Goal: Transaction & Acquisition: Purchase product/service

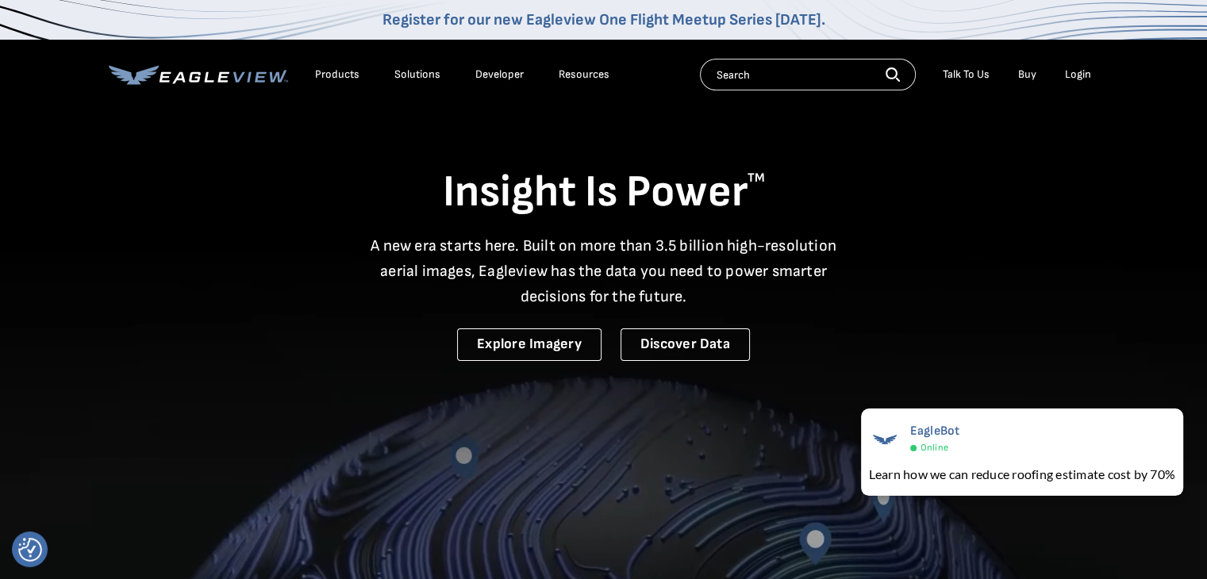
click at [815, 58] on div "Products Solutions Developer Resources Search Talk To Us Buy Login" at bounding box center [604, 75] width 990 height 70
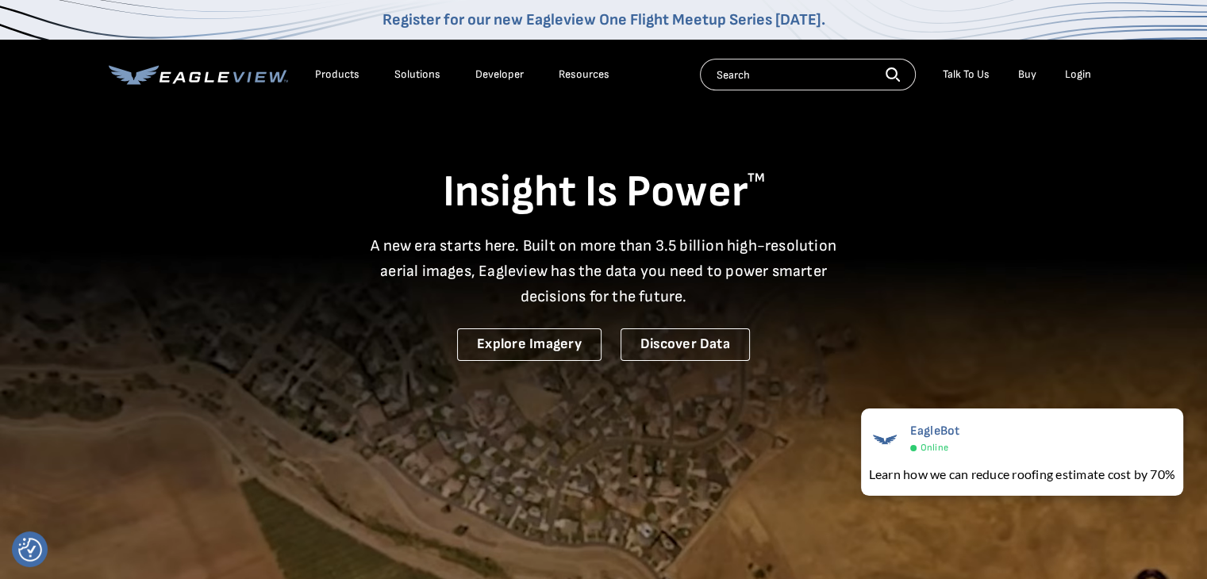
click at [797, 71] on input "text" at bounding box center [808, 75] width 216 height 32
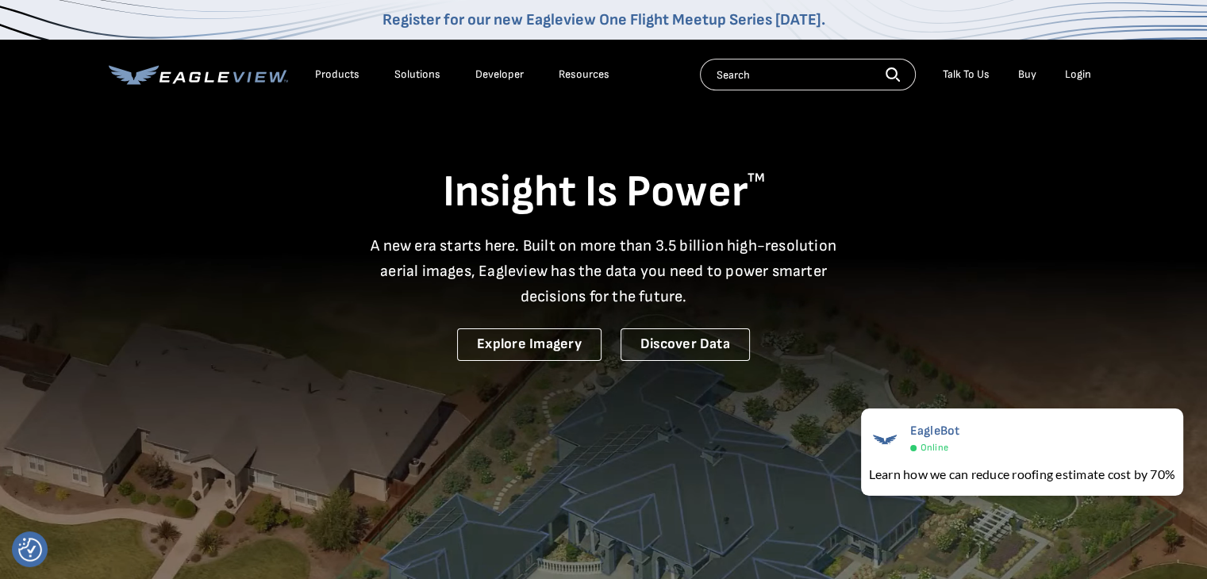
click at [1076, 69] on div "Login" at bounding box center [1078, 74] width 26 height 14
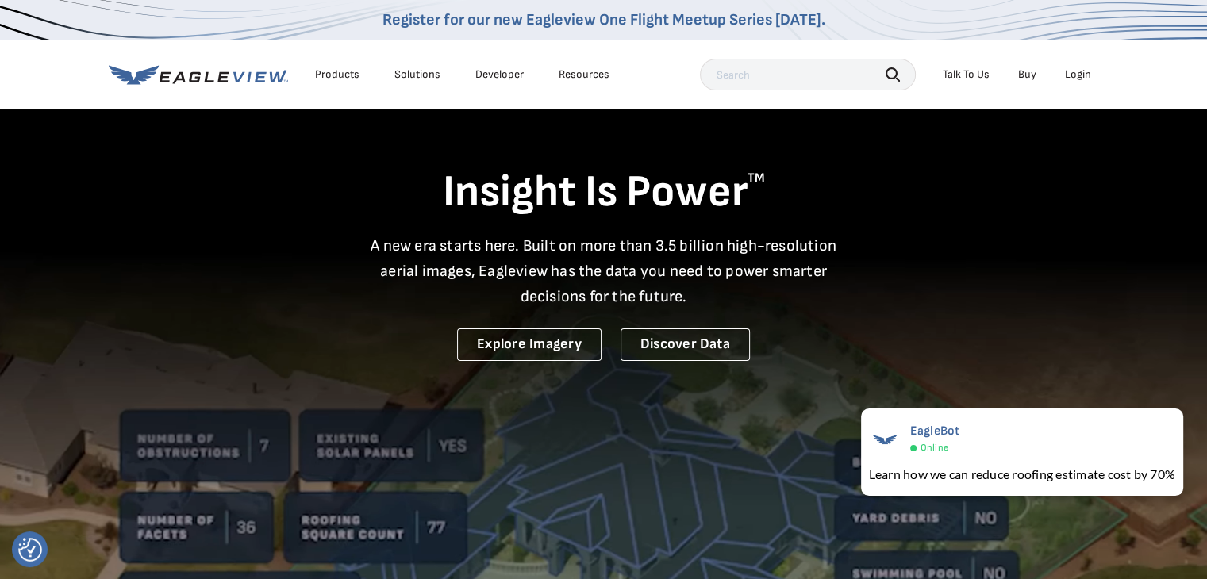
click at [1081, 72] on div "Login" at bounding box center [1078, 74] width 26 height 14
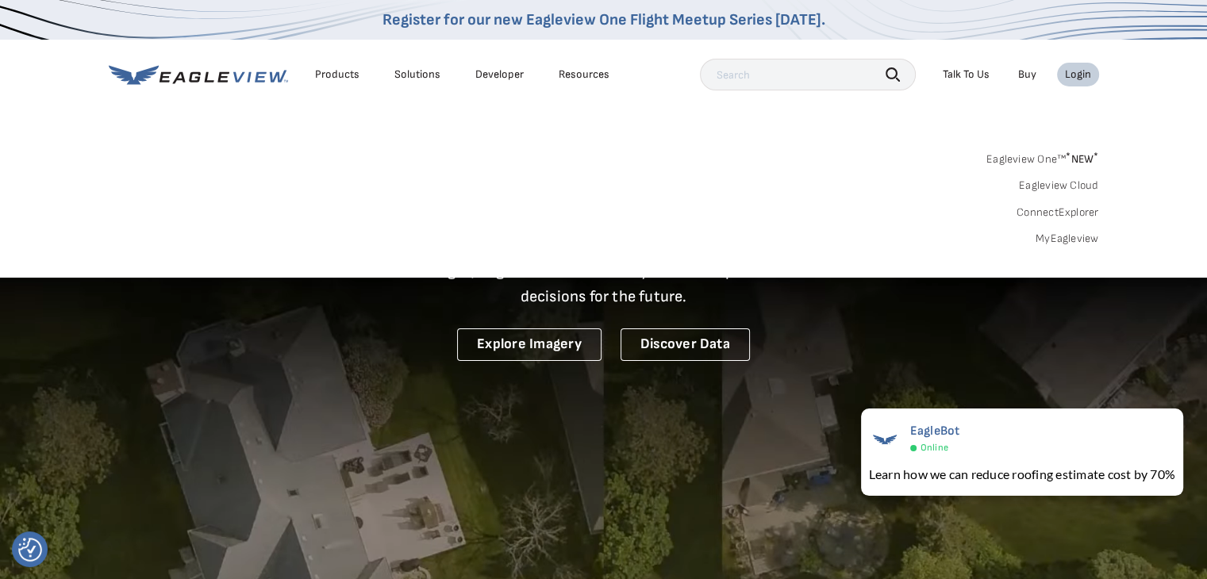
click at [1084, 71] on div "Login" at bounding box center [1078, 74] width 26 height 14
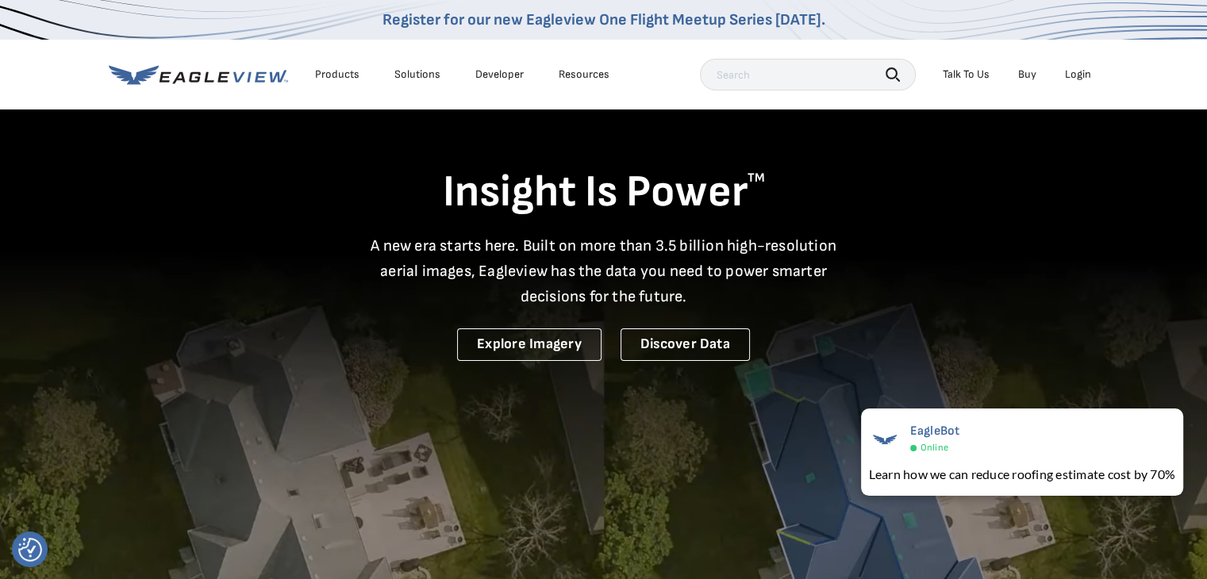
click at [1082, 71] on div "Login" at bounding box center [1078, 74] width 26 height 14
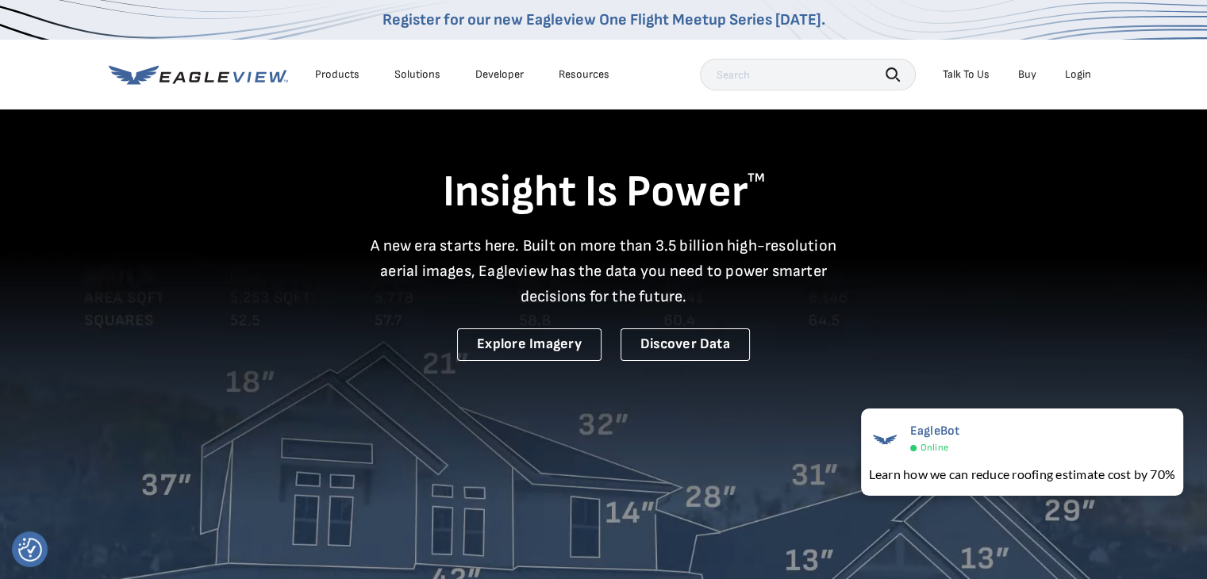
click at [1070, 78] on div "Login" at bounding box center [1078, 74] width 26 height 14
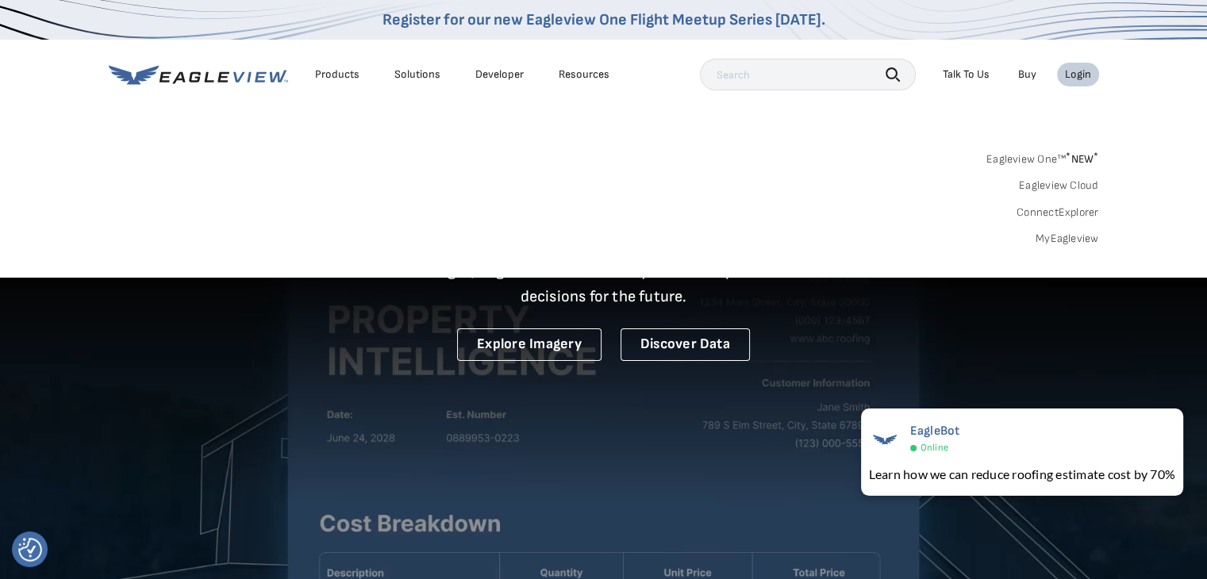
drag, startPoint x: 1064, startPoint y: 236, endPoint x: 1056, endPoint y: 236, distance: 8.0
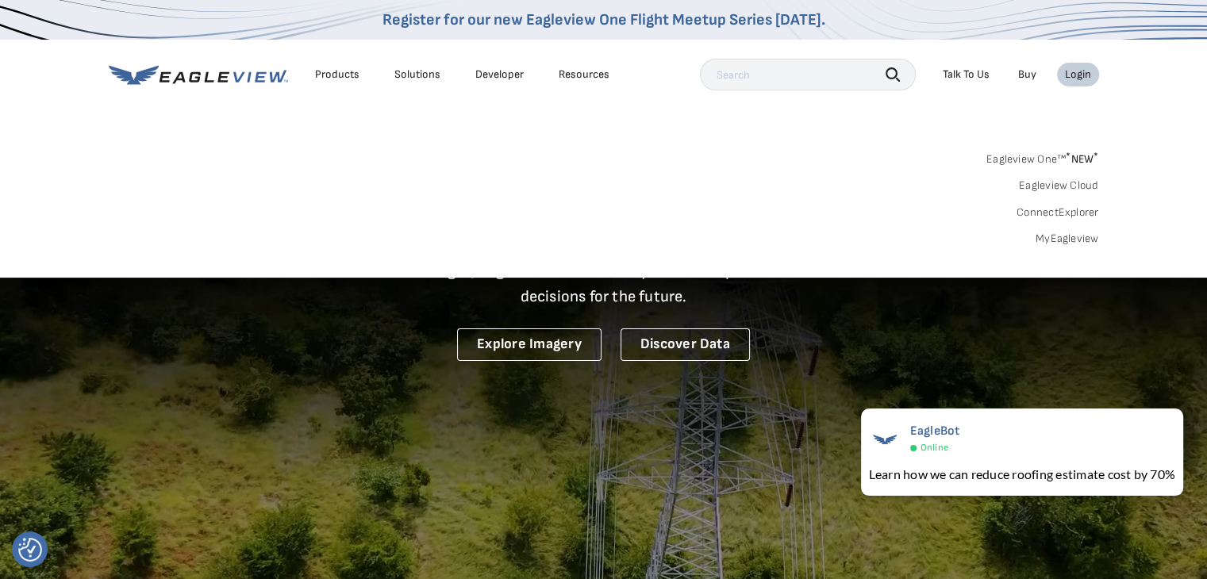
click at [1063, 236] on link "MyEagleview" at bounding box center [1066, 239] width 63 height 14
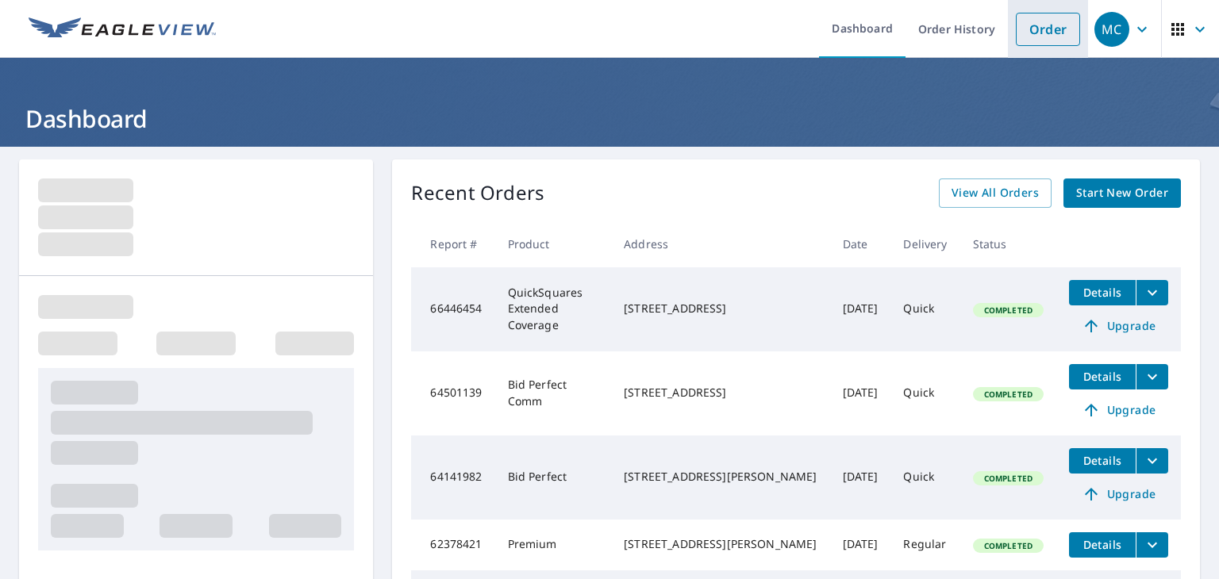
click at [1034, 33] on link "Order" at bounding box center [1047, 29] width 64 height 33
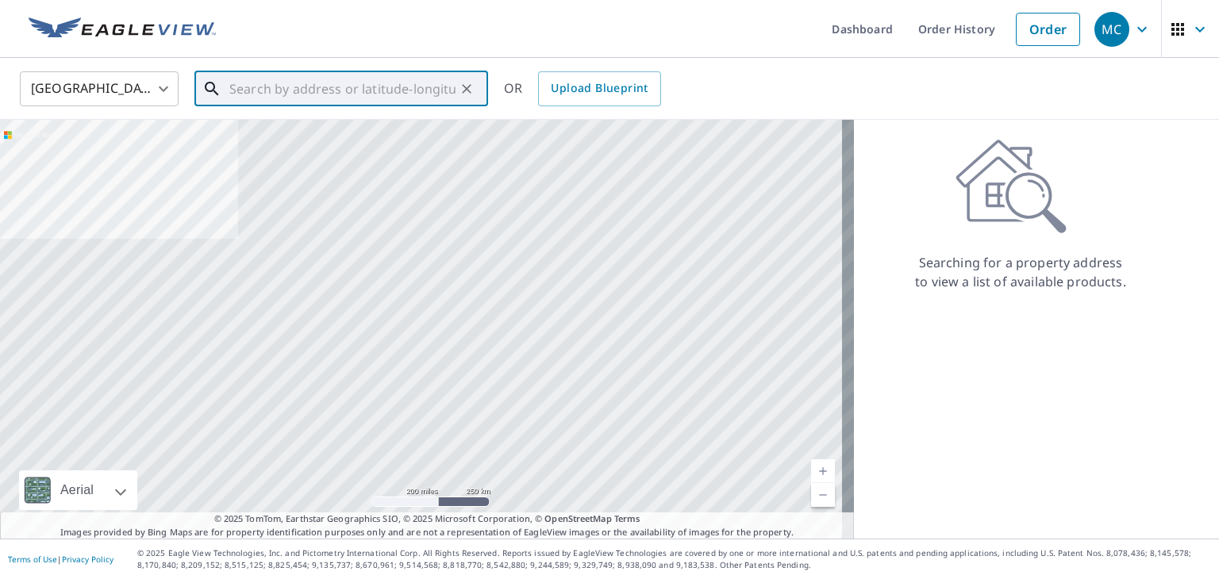
click at [250, 83] on input "text" at bounding box center [342, 89] width 226 height 44
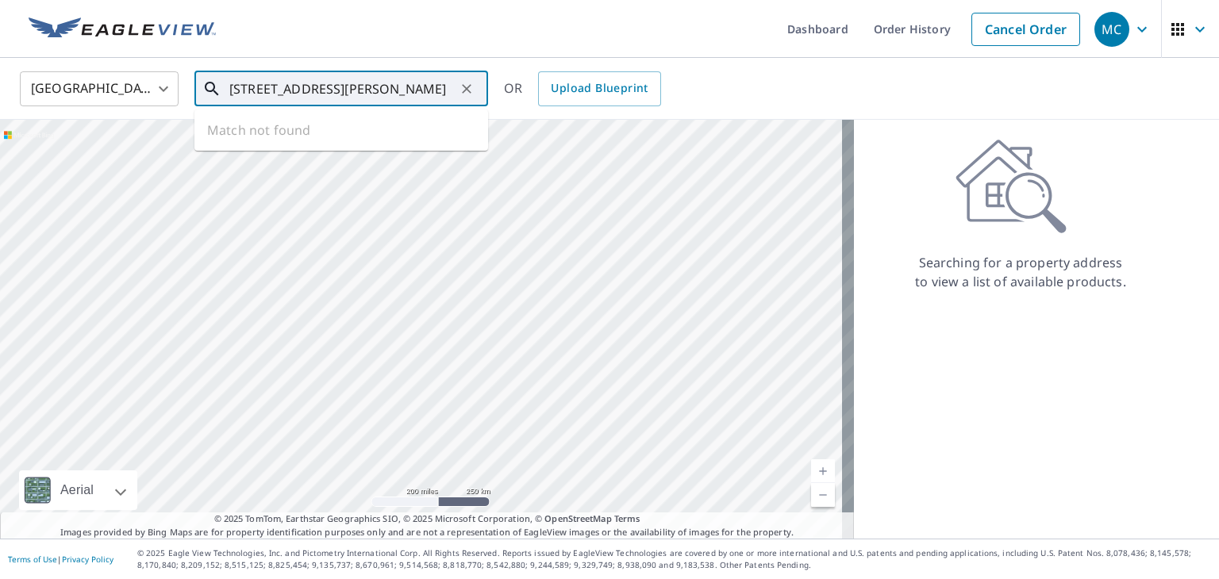
scroll to position [0, 24]
type input "[STREET_ADDRESS][PERSON_NAME]"
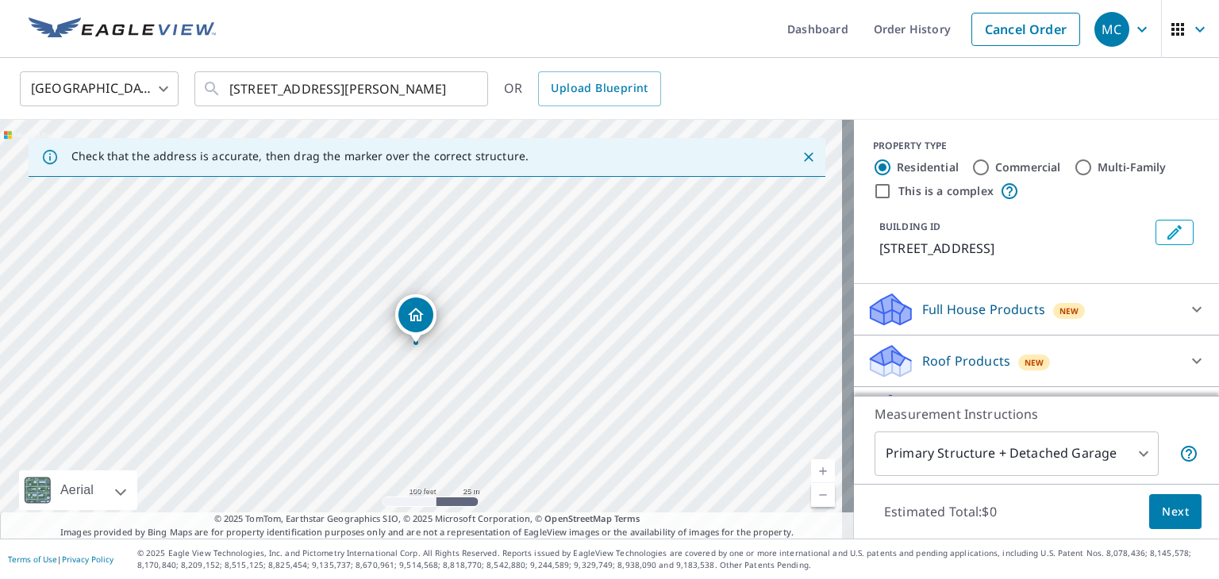
drag, startPoint x: 405, startPoint y: 331, endPoint x: 397, endPoint y: 347, distance: 17.7
click at [398, 347] on div "[STREET_ADDRESS][PERSON_NAME]" at bounding box center [427, 329] width 854 height 419
click at [1076, 167] on input "Multi-Family" at bounding box center [1082, 167] width 19 height 19
radio input "true"
type input "2"
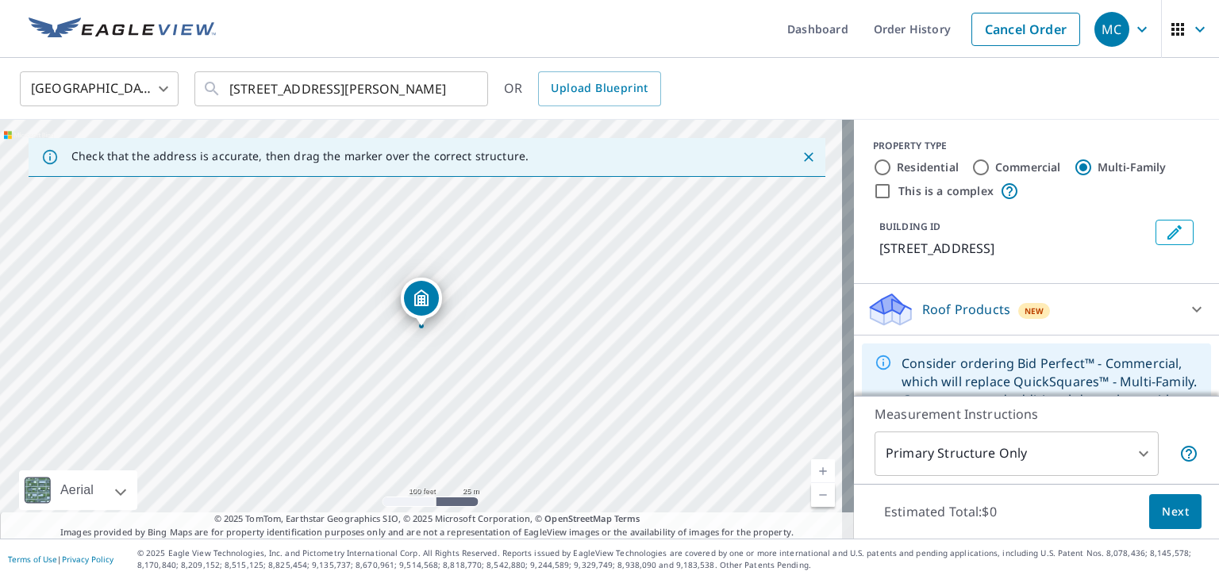
click at [1127, 452] on body "MC MC Dashboard Order History Cancel Order MC [GEOGRAPHIC_DATA] [GEOGRAPHIC_DAT…" at bounding box center [609, 289] width 1219 height 579
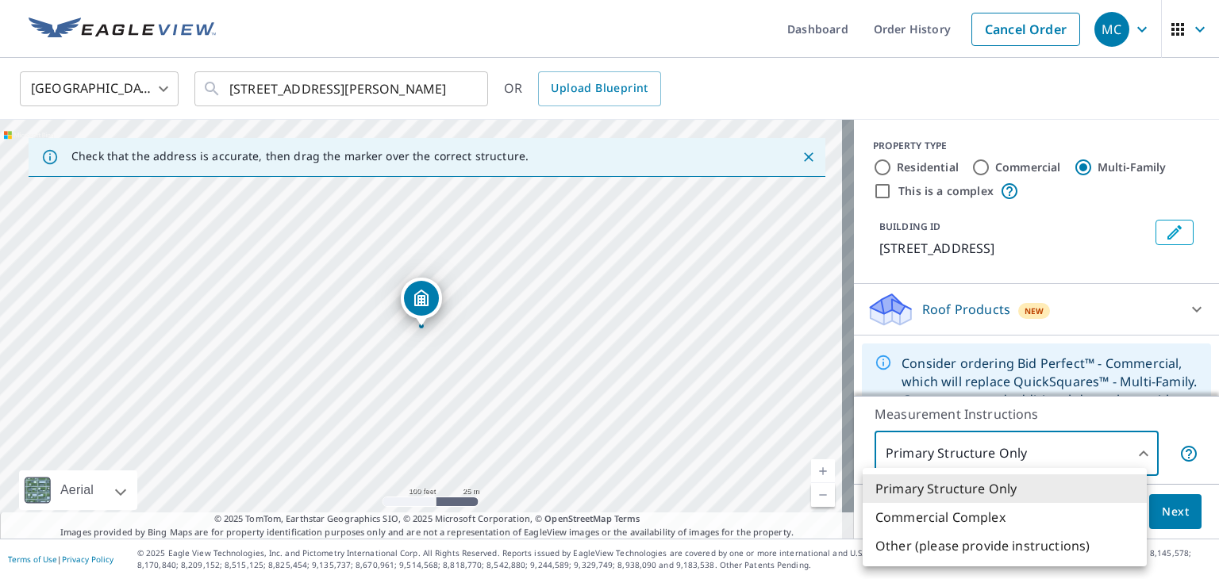
click at [1126, 452] on div at bounding box center [609, 289] width 1219 height 579
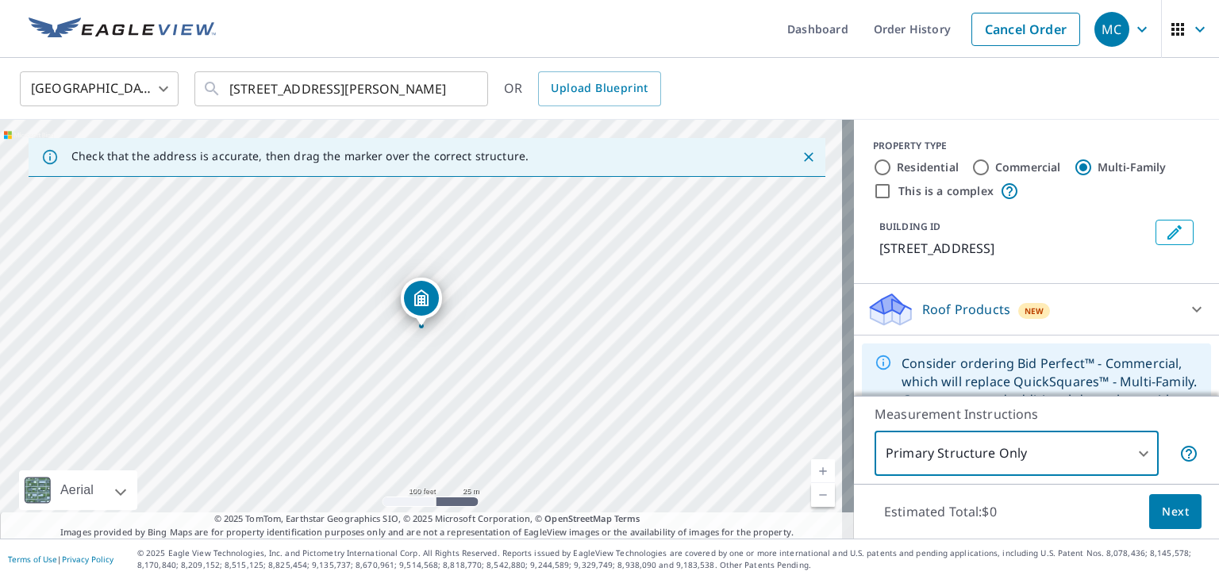
click at [1161, 510] on span "Next" at bounding box center [1174, 512] width 27 height 20
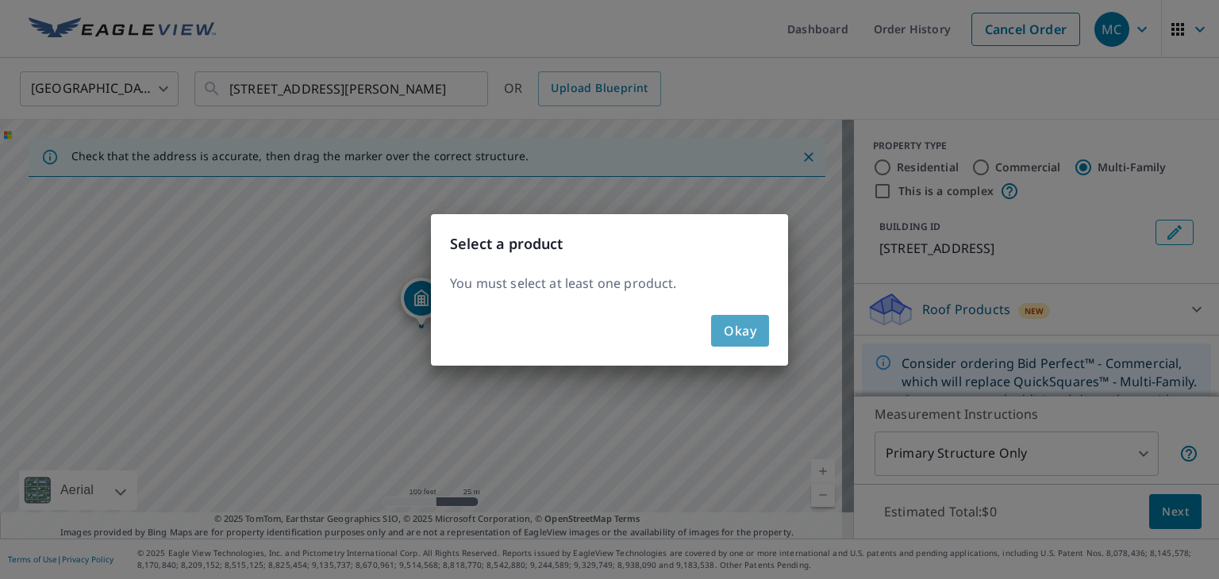
click at [738, 329] on span "Okay" at bounding box center [739, 331] width 33 height 22
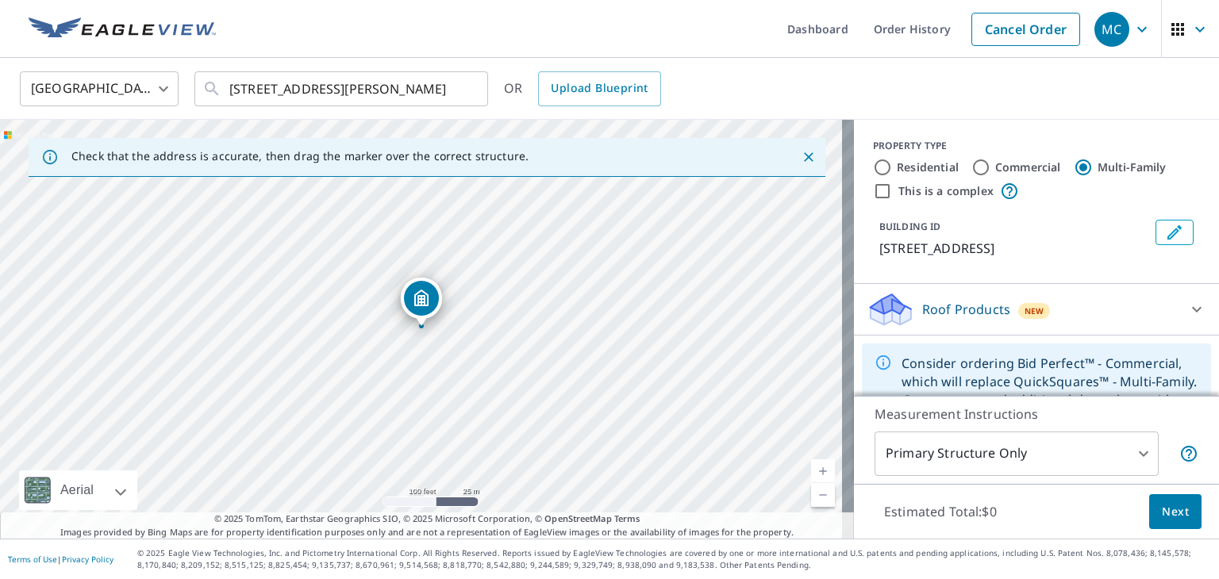
click at [951, 248] on p "[STREET_ADDRESS]" at bounding box center [1014, 248] width 270 height 19
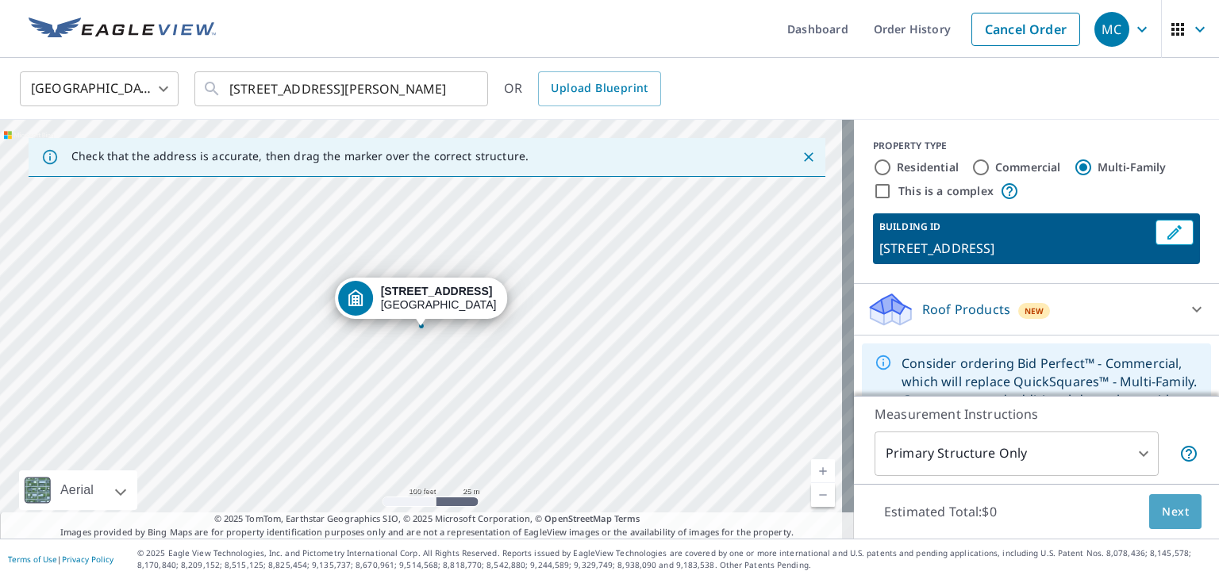
click at [1172, 509] on span "Next" at bounding box center [1174, 512] width 27 height 20
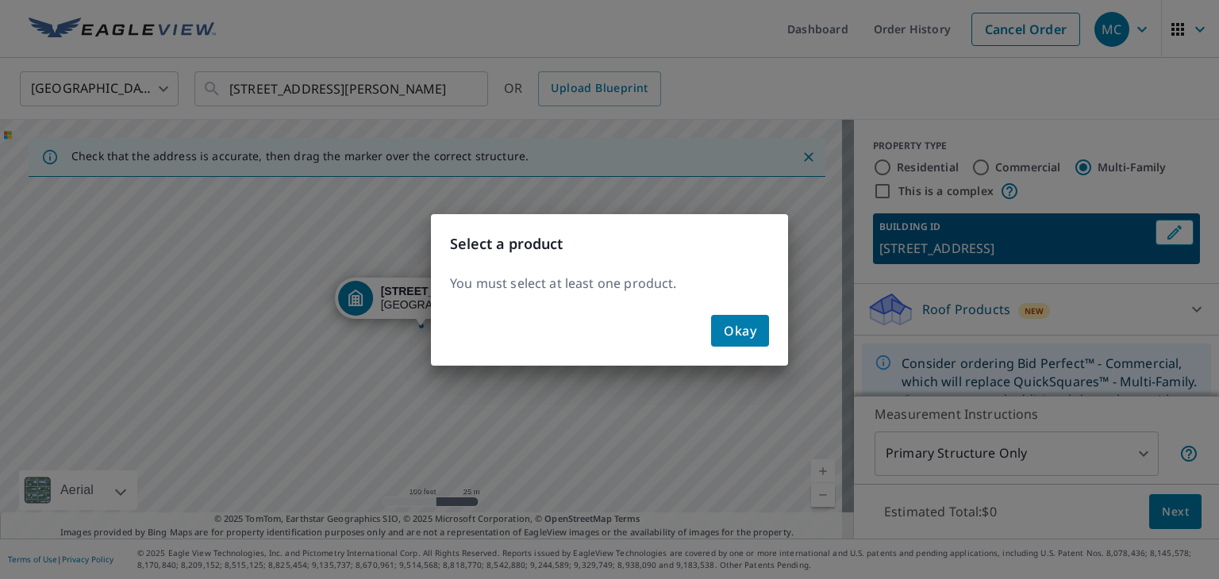
click at [733, 321] on span "Okay" at bounding box center [739, 331] width 33 height 22
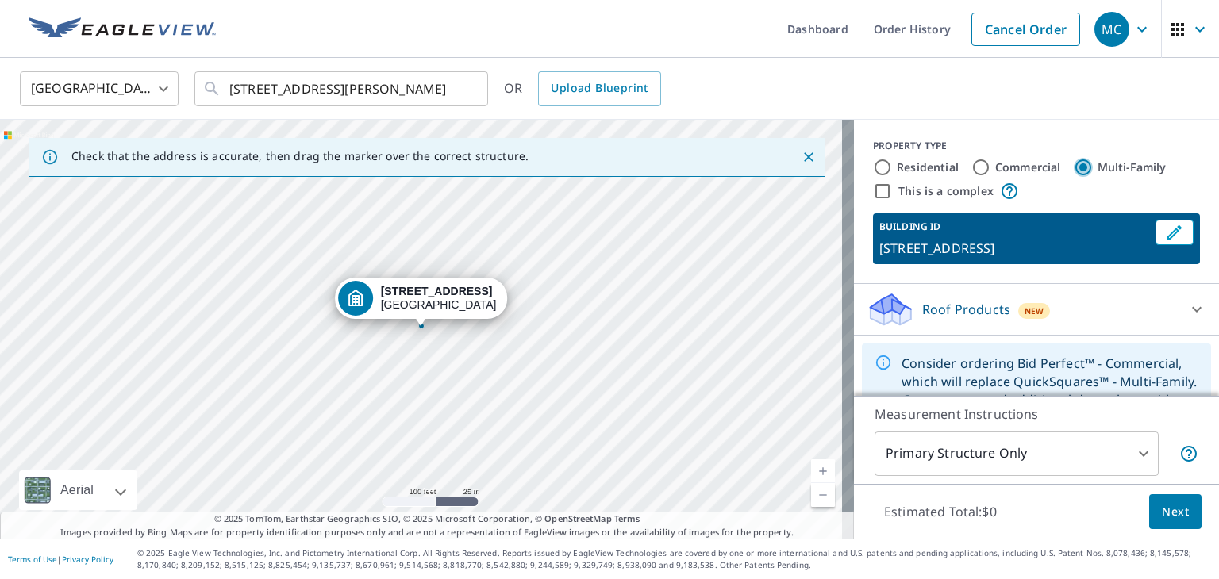
click at [1073, 166] on input "Multi-Family" at bounding box center [1082, 167] width 19 height 19
click at [1132, 451] on body "MC MC Dashboard Order History Cancel Order MC [GEOGRAPHIC_DATA] [GEOGRAPHIC_DAT…" at bounding box center [609, 289] width 1219 height 579
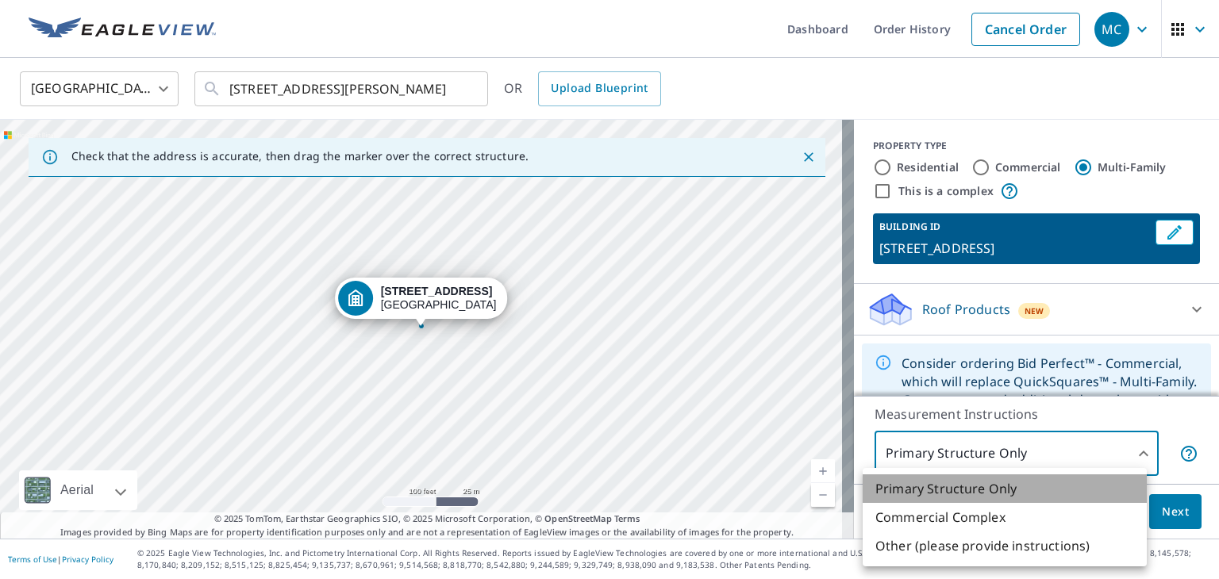
click at [1008, 486] on li "Primary Structure Only" at bounding box center [1004, 488] width 284 height 29
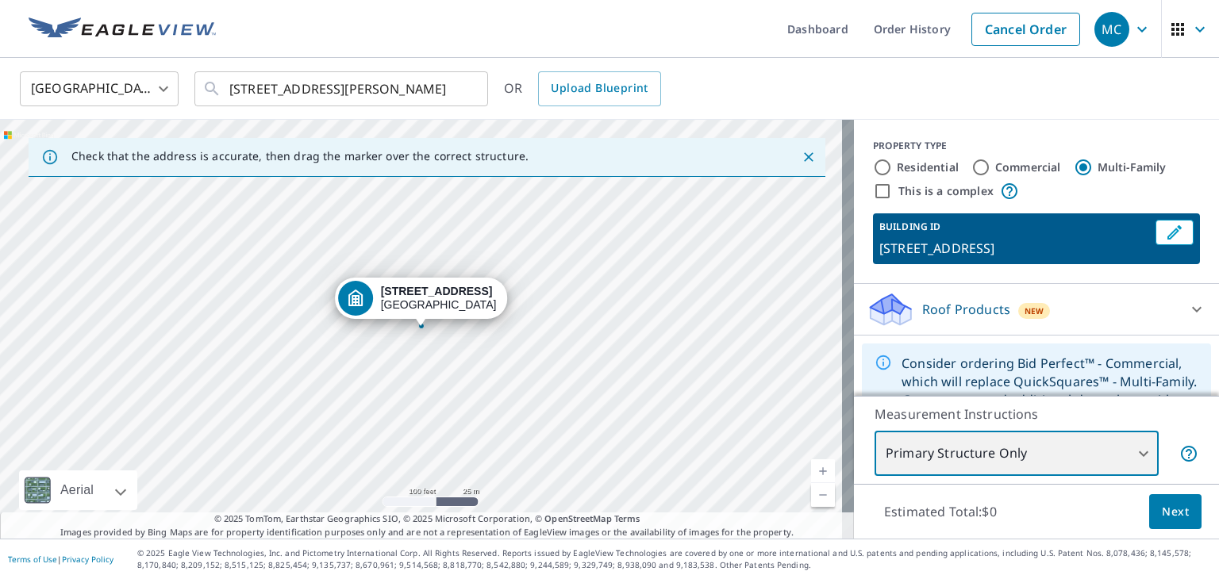
scroll to position [67, 0]
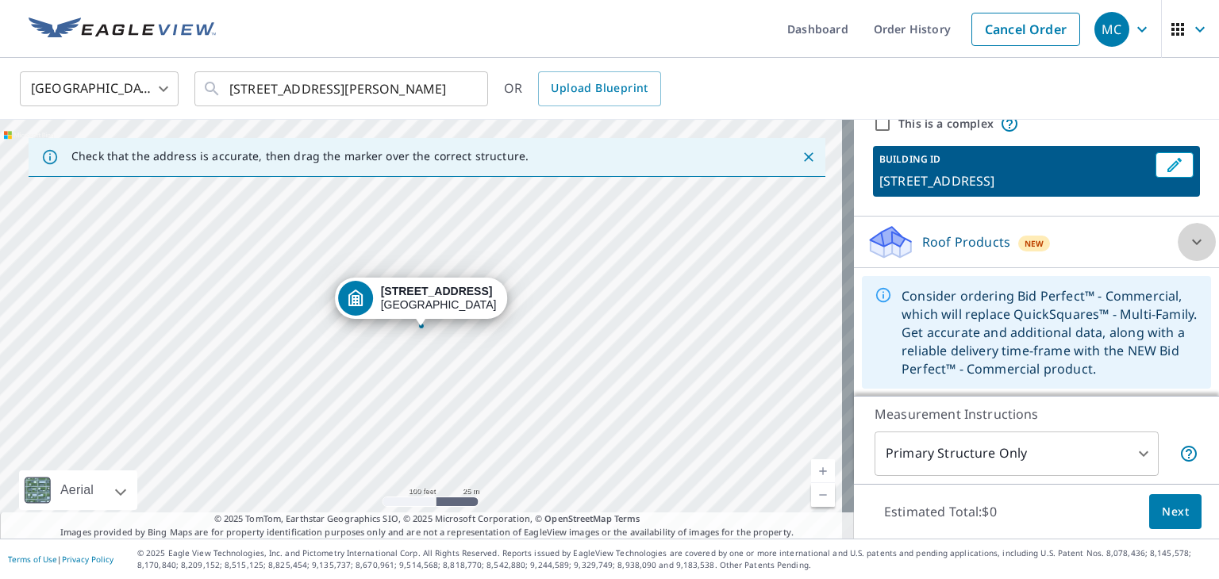
click at [1187, 239] on icon at bounding box center [1196, 241] width 19 height 19
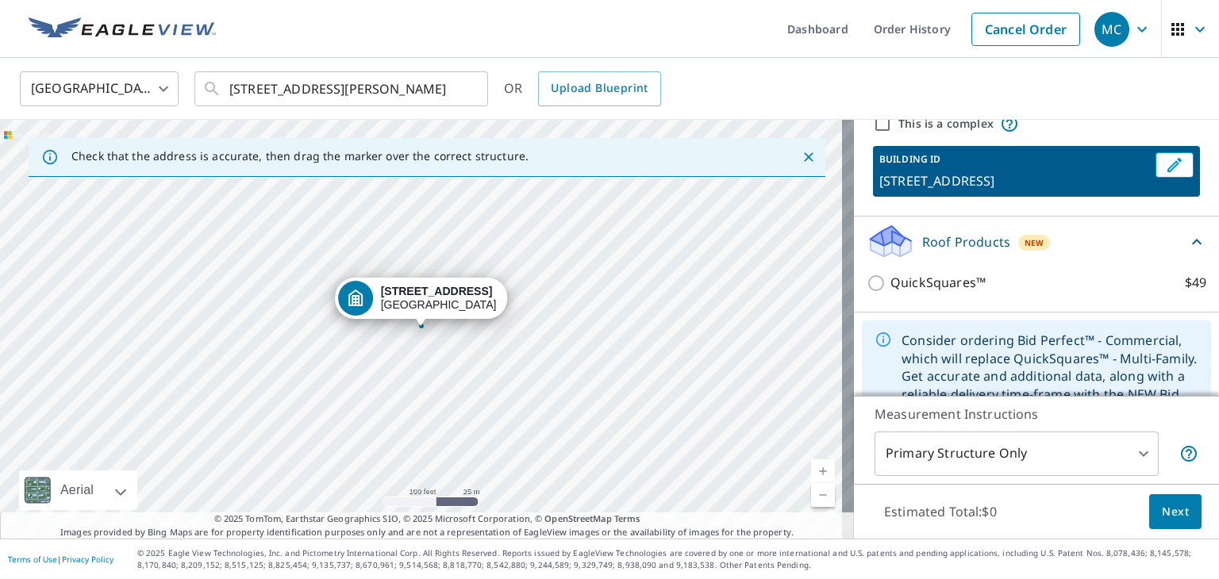
click at [1187, 239] on icon at bounding box center [1196, 241] width 19 height 19
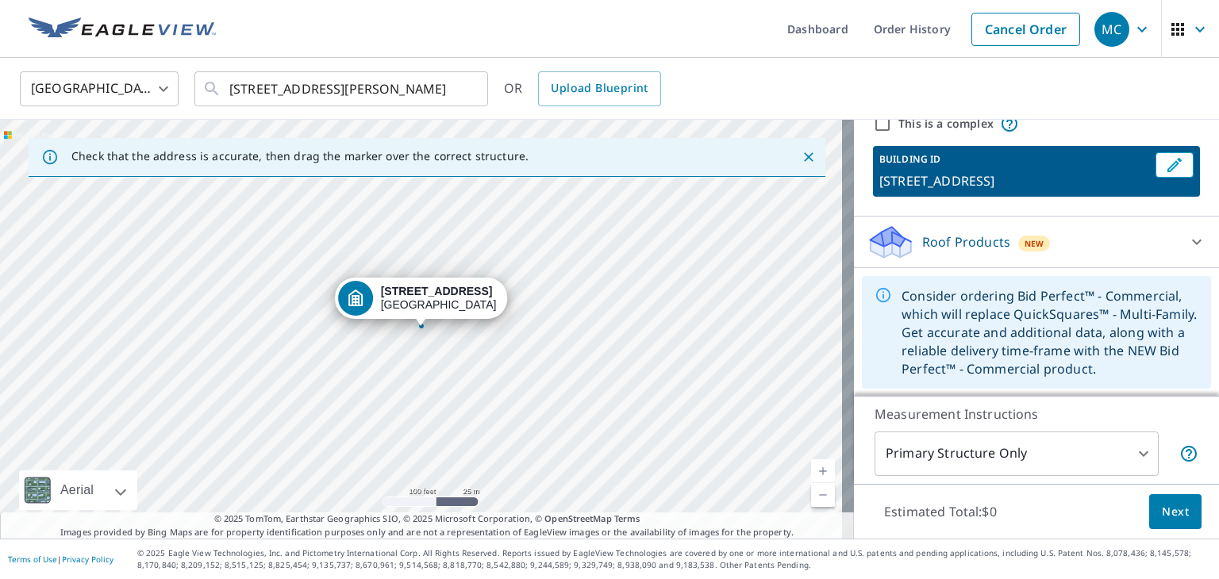
click at [1036, 259] on div "Roof Products New" at bounding box center [1021, 242] width 311 height 37
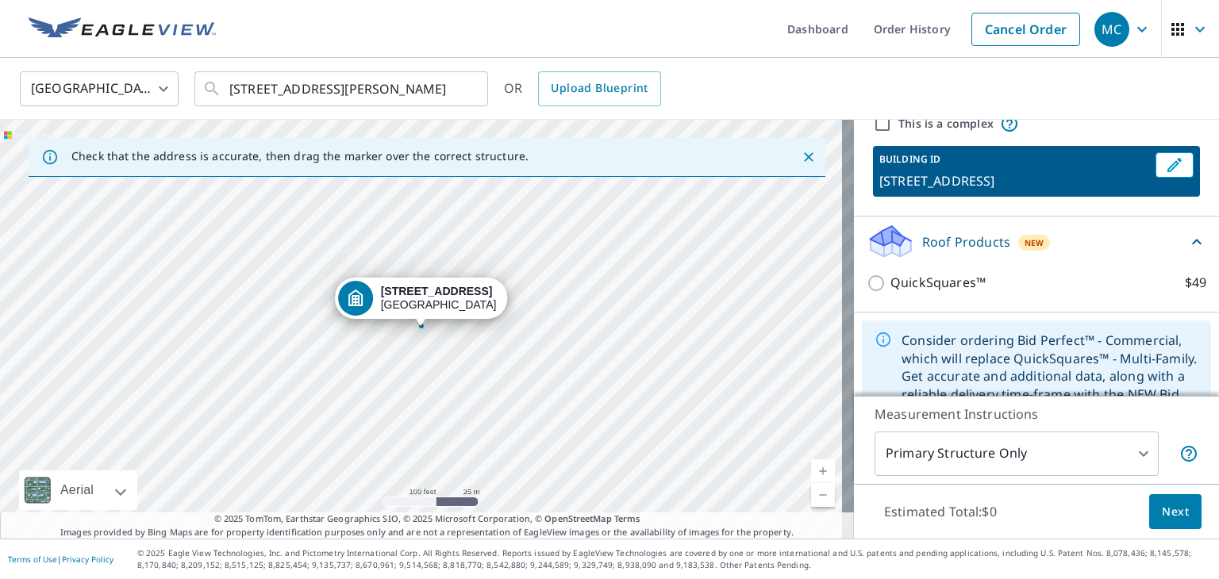
click at [977, 77] on div "[GEOGRAPHIC_DATA] [GEOGRAPHIC_DATA] ​ [STREET_ADDRESS][PERSON_NAME] ​ OR Upload…" at bounding box center [604, 88] width 1192 height 37
click at [1165, 511] on span "Next" at bounding box center [1174, 512] width 27 height 20
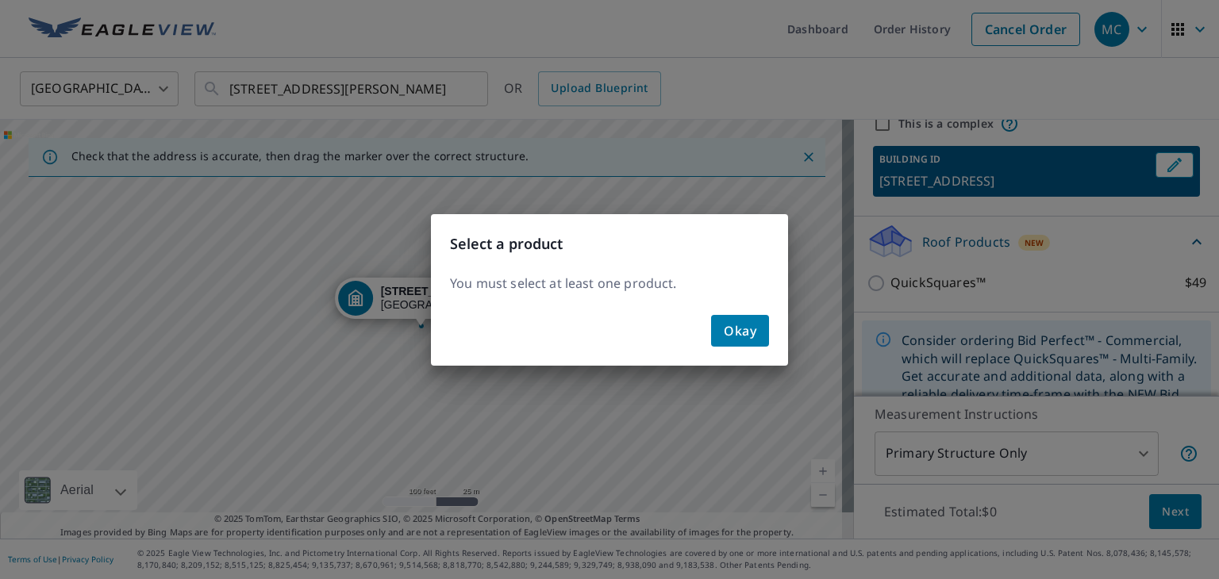
click at [727, 327] on span "Okay" at bounding box center [739, 331] width 33 height 22
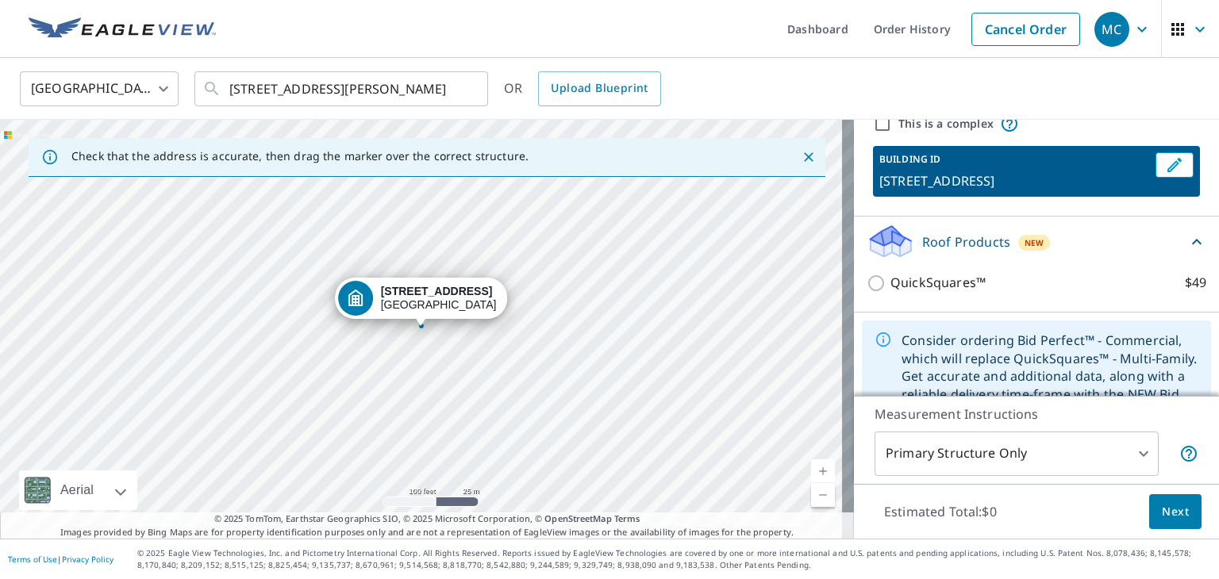
scroll to position [0, 0]
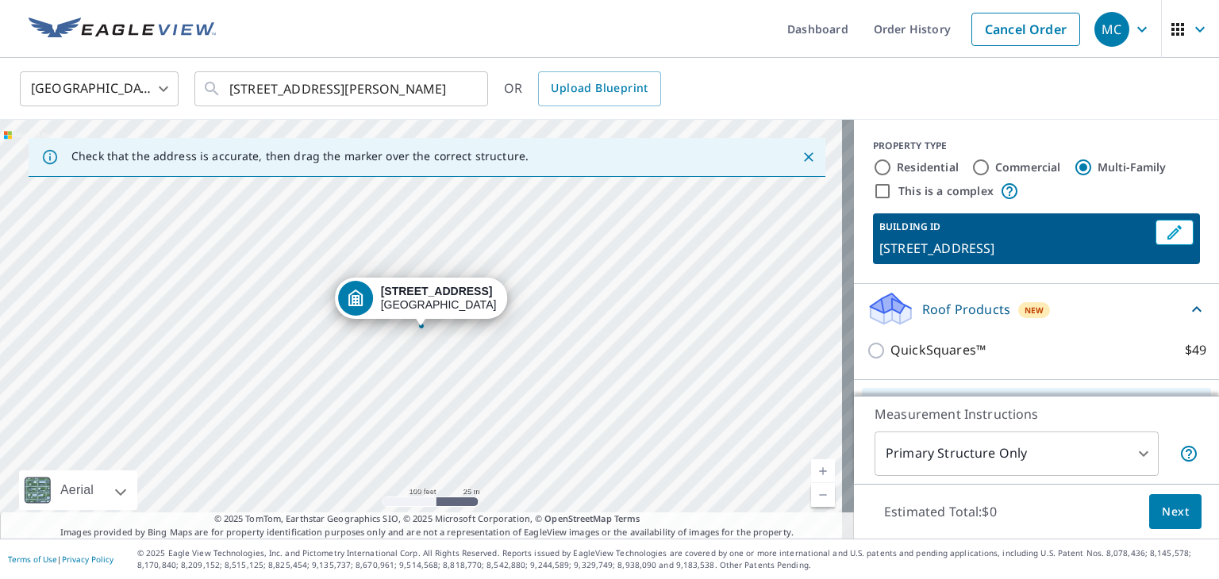
click at [420, 341] on div "[STREET_ADDRESS][PERSON_NAME]" at bounding box center [427, 329] width 854 height 419
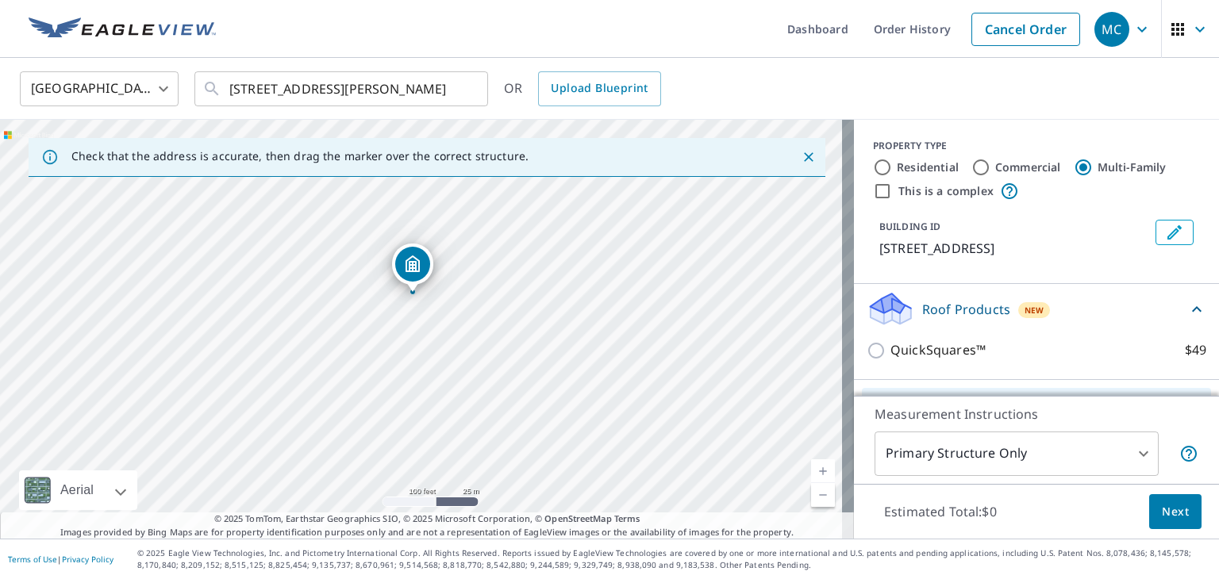
drag, startPoint x: 423, startPoint y: 293, endPoint x: 414, endPoint y: 259, distance: 35.2
click at [1161, 502] on span "Next" at bounding box center [1174, 512] width 27 height 20
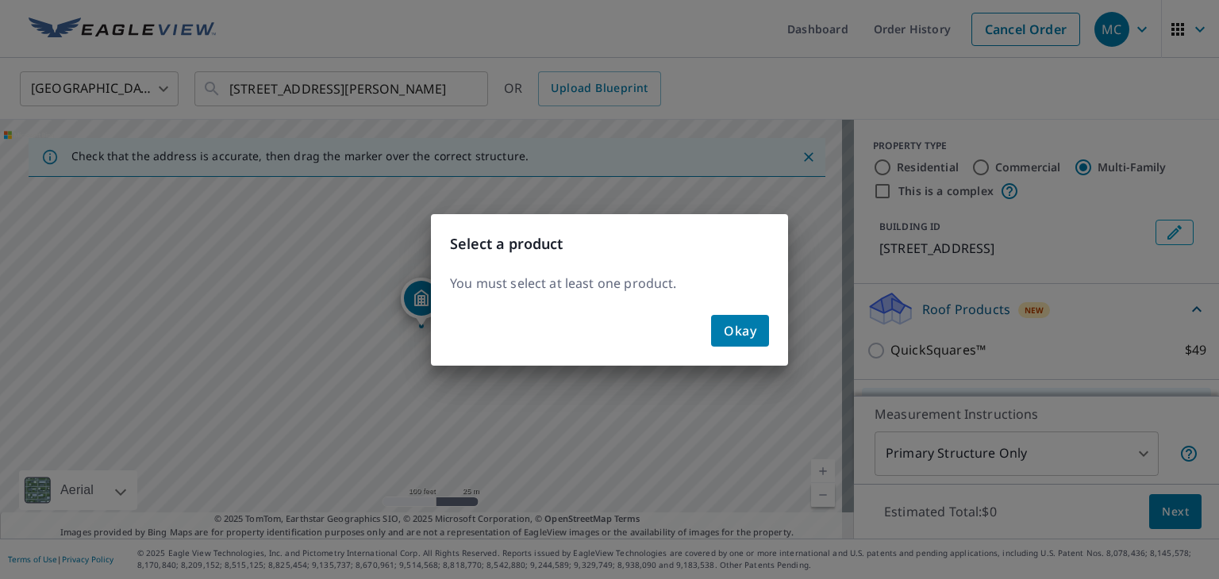
click at [738, 331] on span "Okay" at bounding box center [739, 331] width 33 height 22
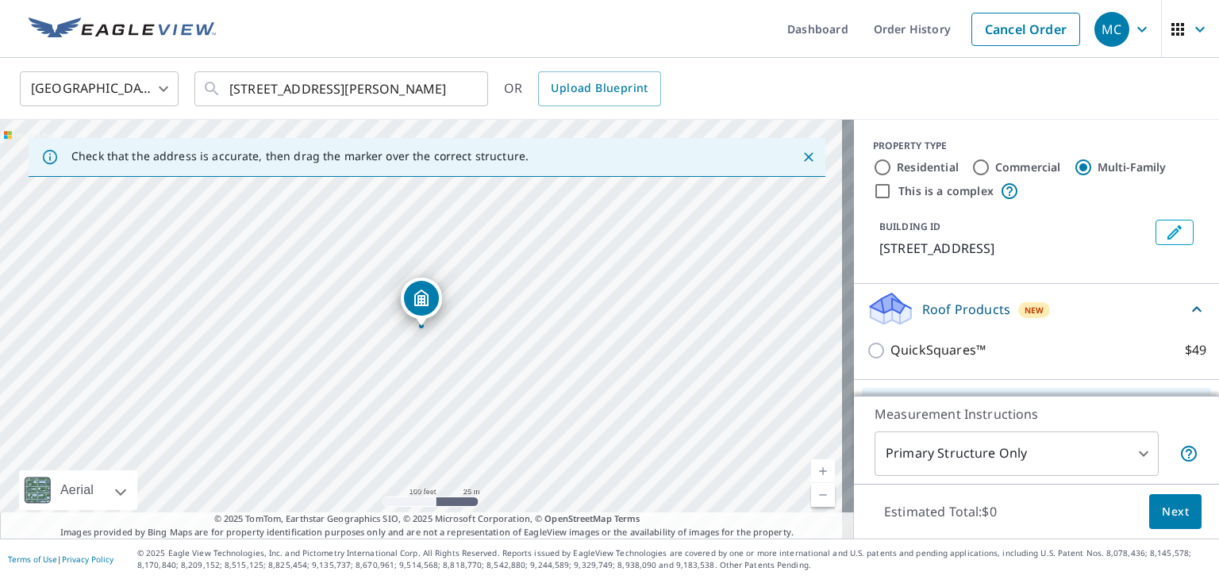
click at [1187, 309] on icon at bounding box center [1196, 309] width 19 height 19
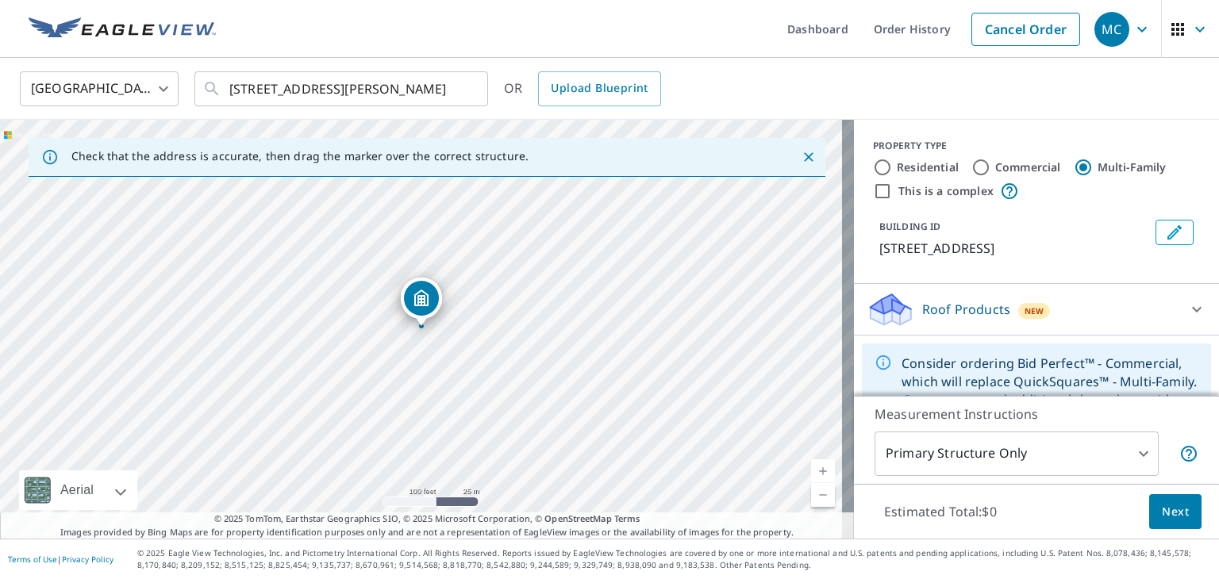
click at [1192, 307] on icon at bounding box center [1197, 310] width 10 height 6
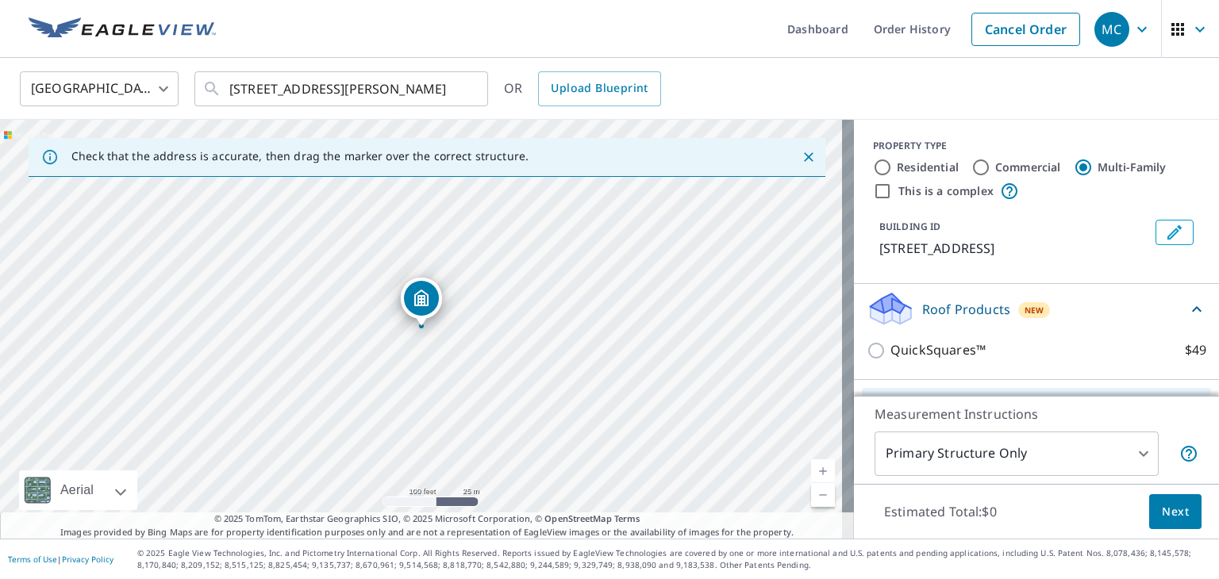
click at [873, 188] on input "This is a complex" at bounding box center [882, 191] width 19 height 19
checkbox input "true"
radio input "true"
type input "4"
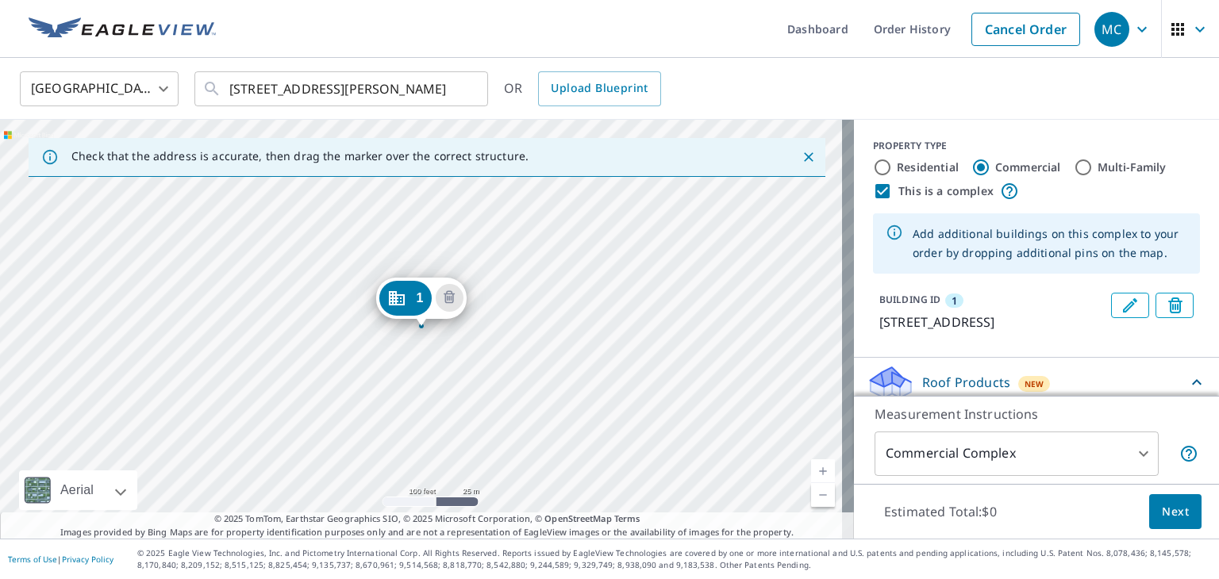
click at [1165, 512] on span "Next" at bounding box center [1174, 512] width 27 height 20
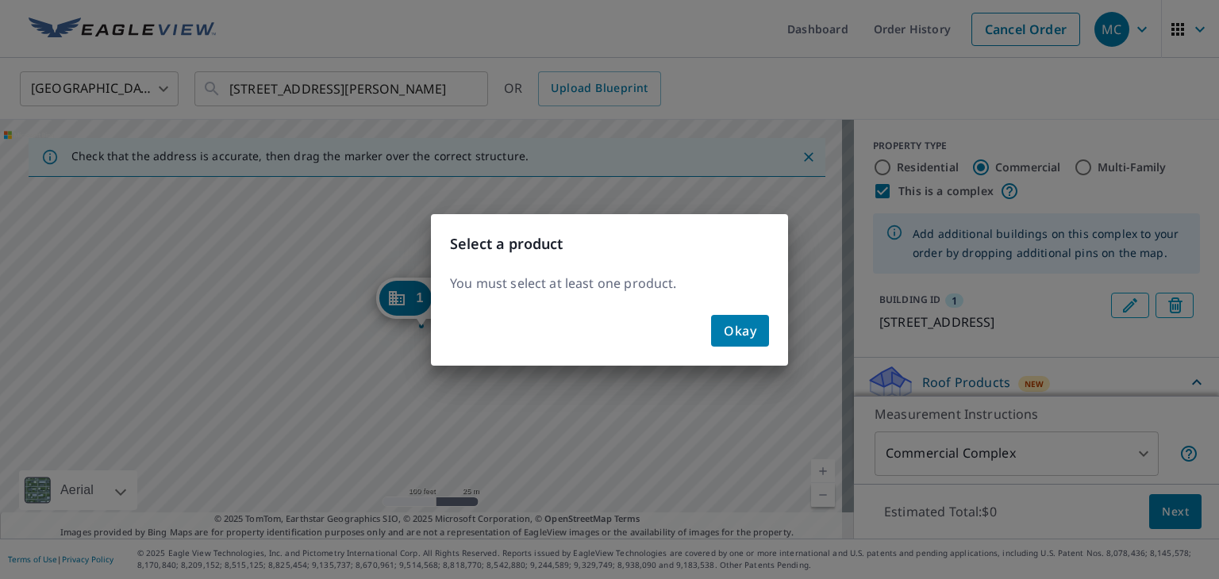
click at [736, 328] on span "Okay" at bounding box center [739, 331] width 33 height 22
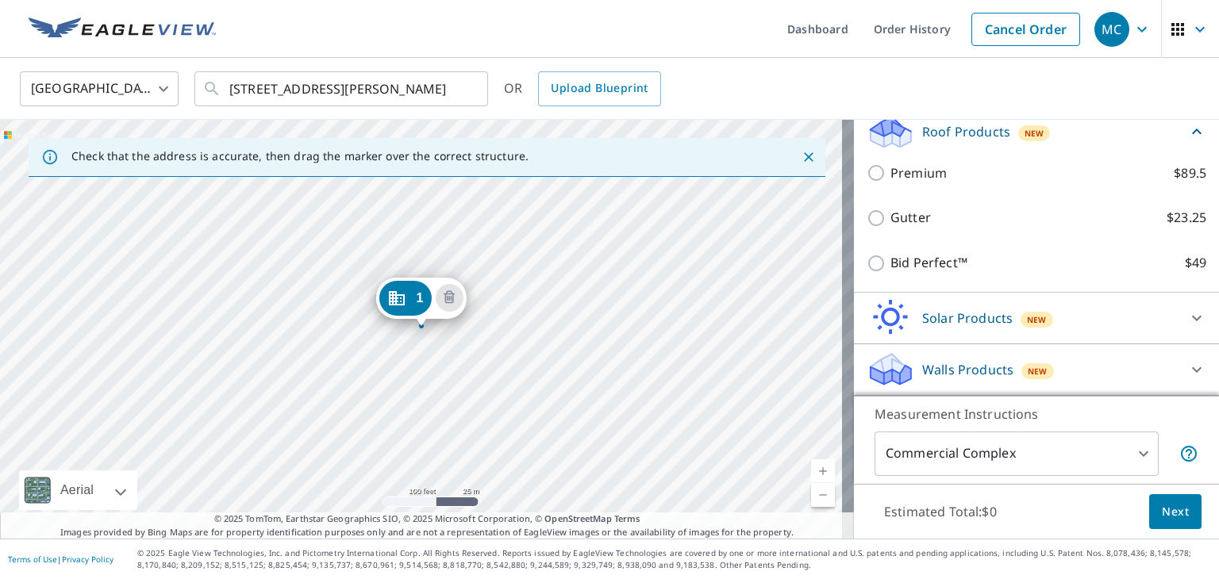
scroll to position [269, 0]
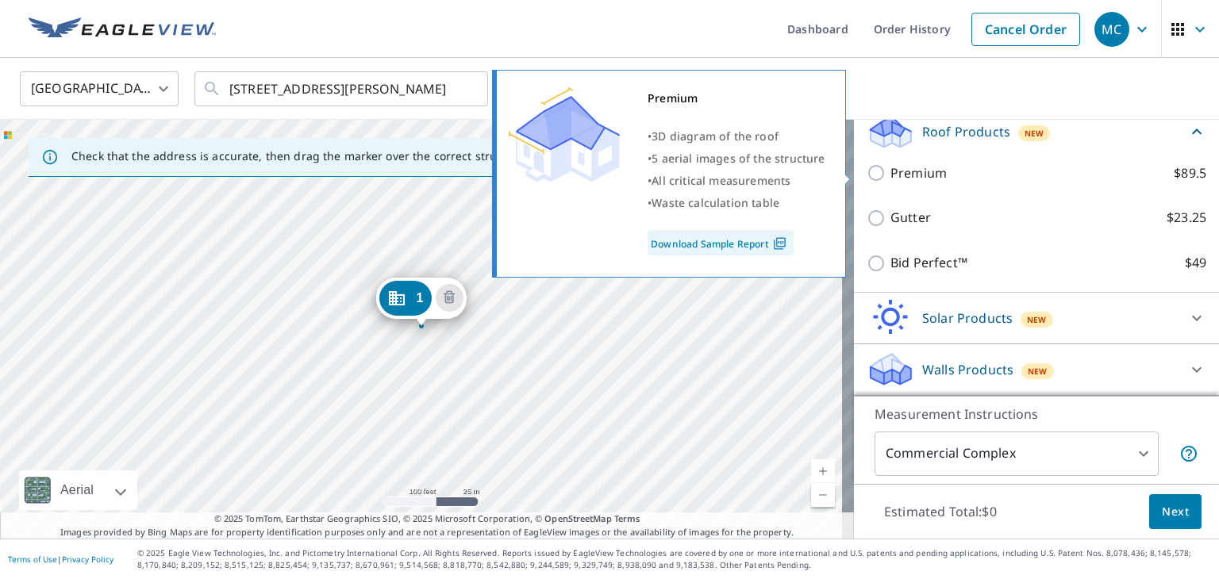
click at [866, 174] on input "Premium $89.5" at bounding box center [878, 172] width 24 height 19
checkbox input "true"
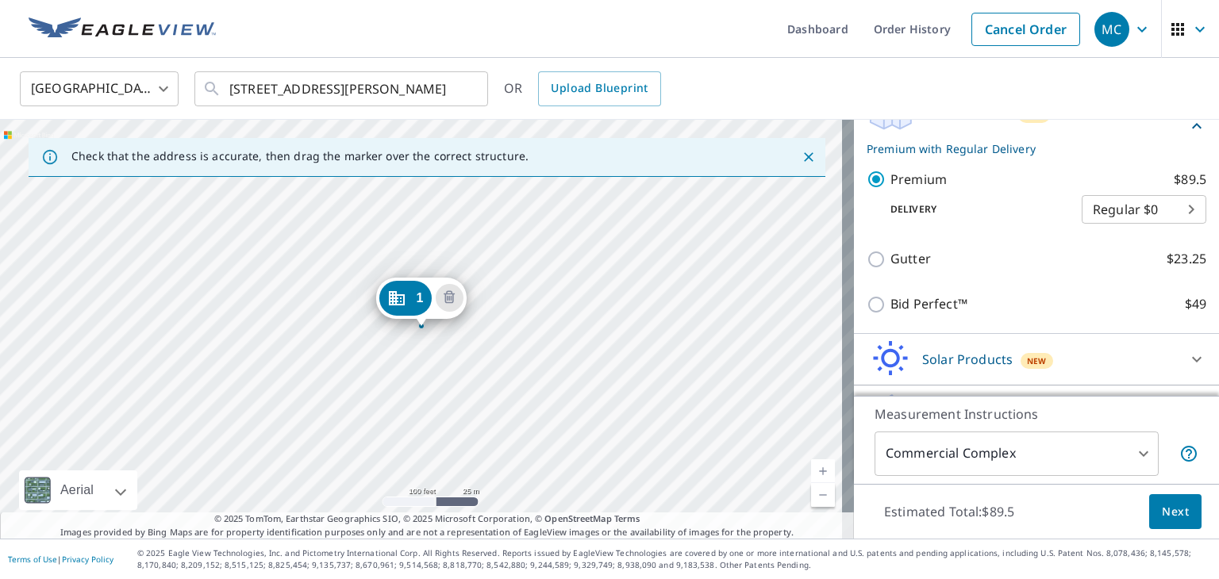
click at [1161, 509] on span "Next" at bounding box center [1174, 512] width 27 height 20
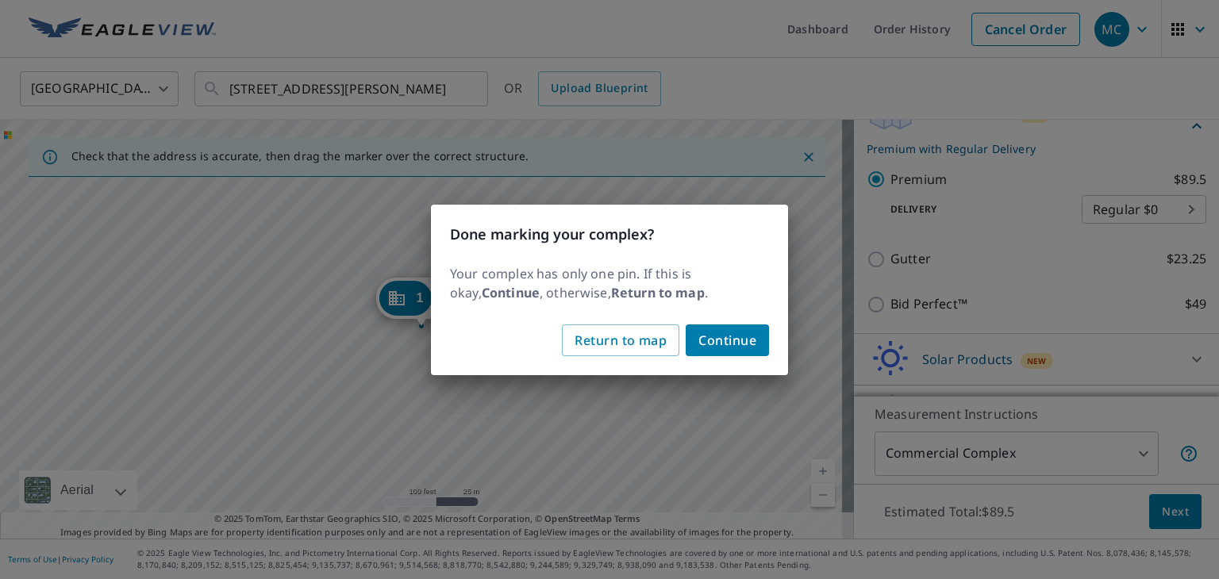
click at [729, 346] on span "Continue" at bounding box center [727, 340] width 58 height 22
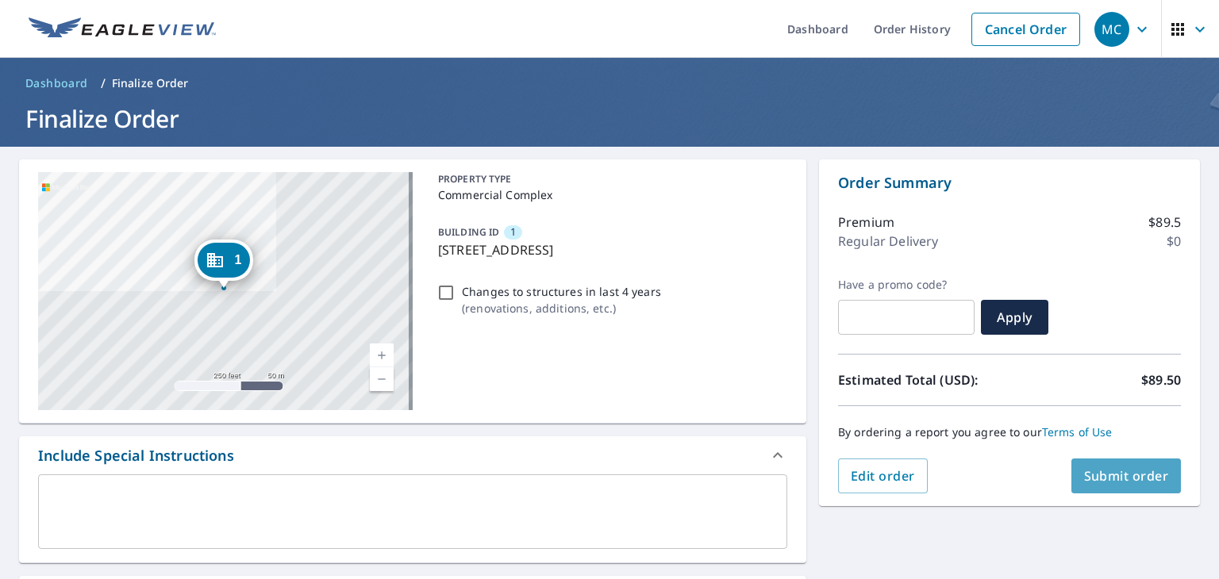
click at [1100, 470] on span "Submit order" at bounding box center [1126, 475] width 85 height 17
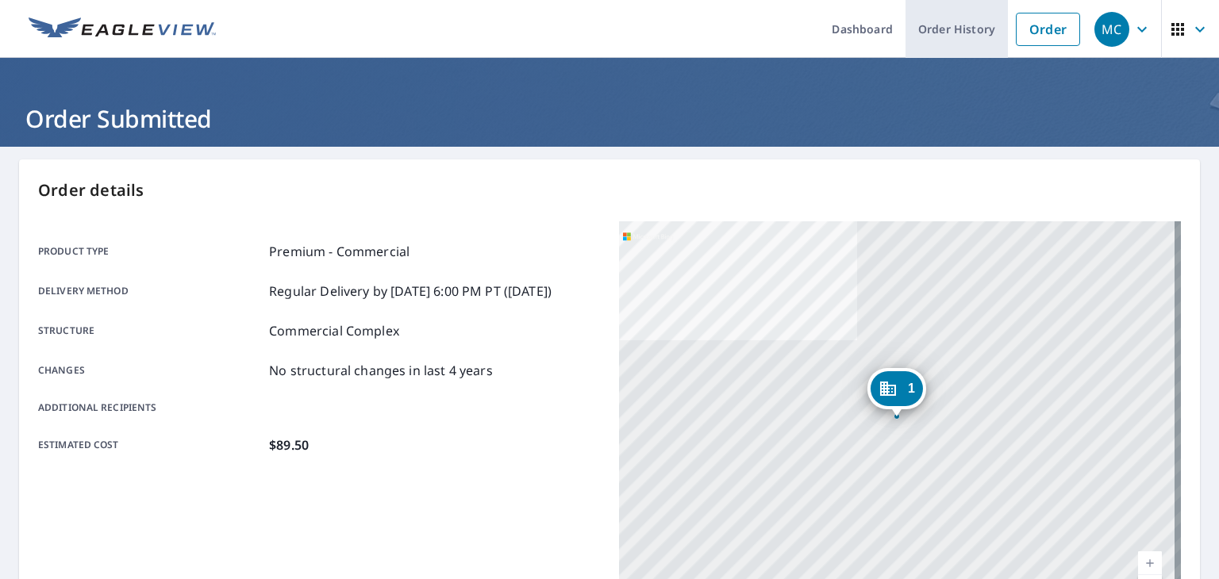
click at [964, 29] on link "Order History" at bounding box center [956, 29] width 102 height 58
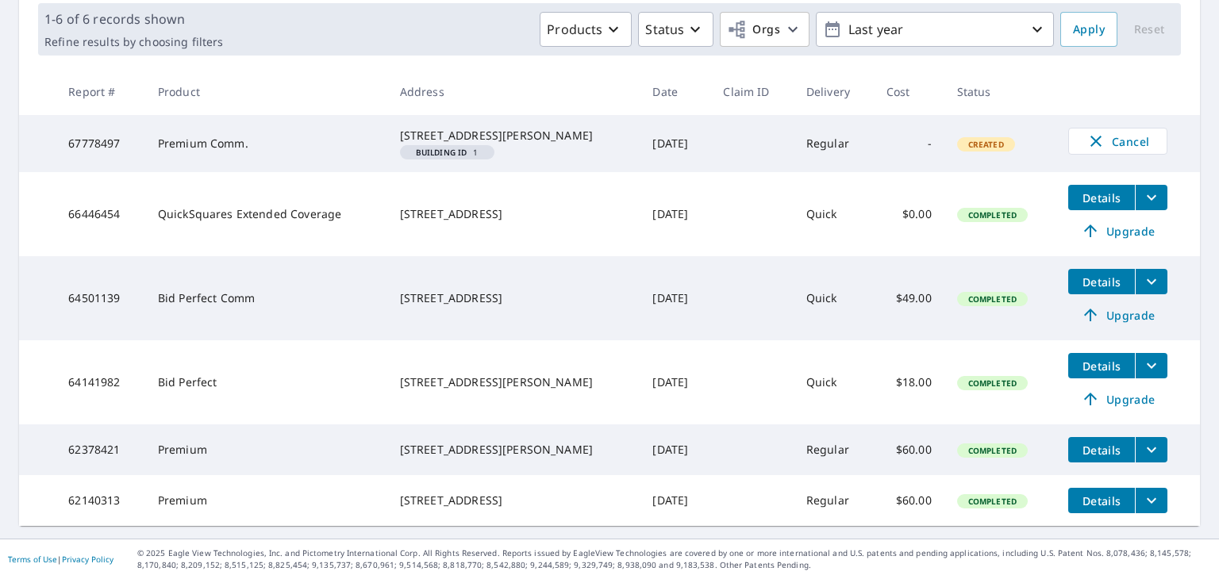
scroll to position [265, 0]
click at [1094, 274] on span "Details" at bounding box center [1101, 281] width 48 height 15
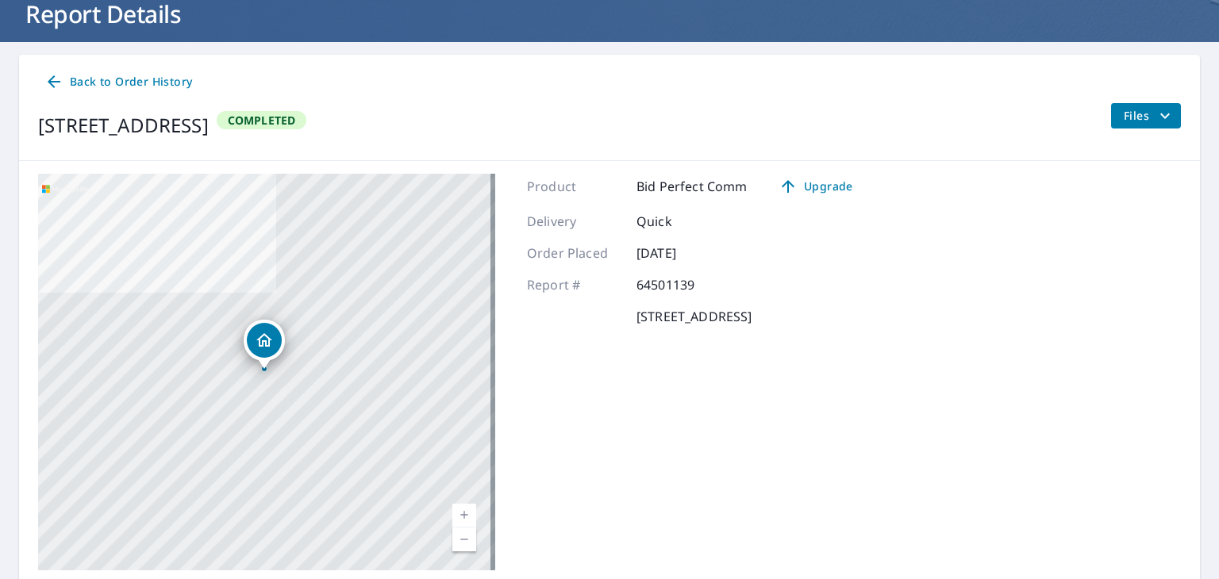
scroll to position [82, 0]
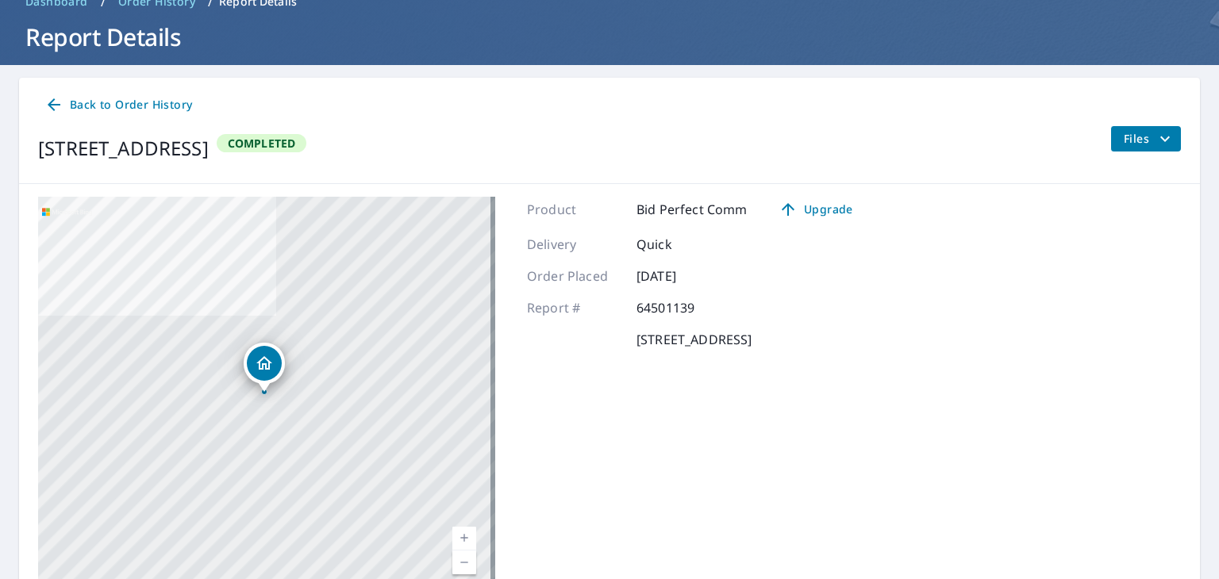
click at [1155, 136] on icon "filesDropdownBtn-64501139" at bounding box center [1164, 138] width 19 height 19
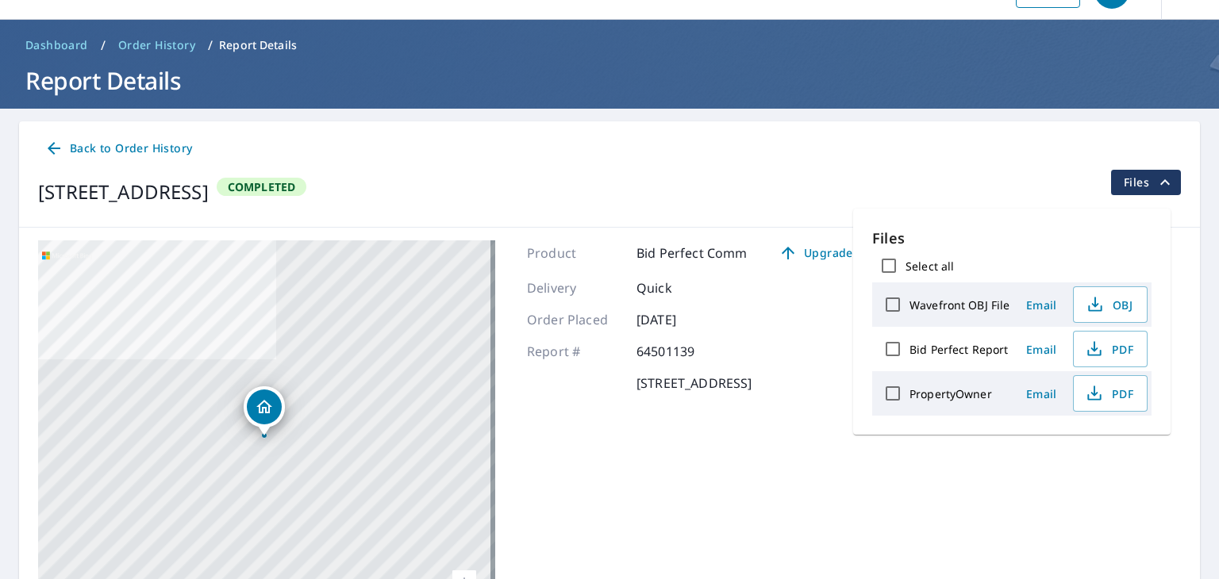
scroll to position [0, 0]
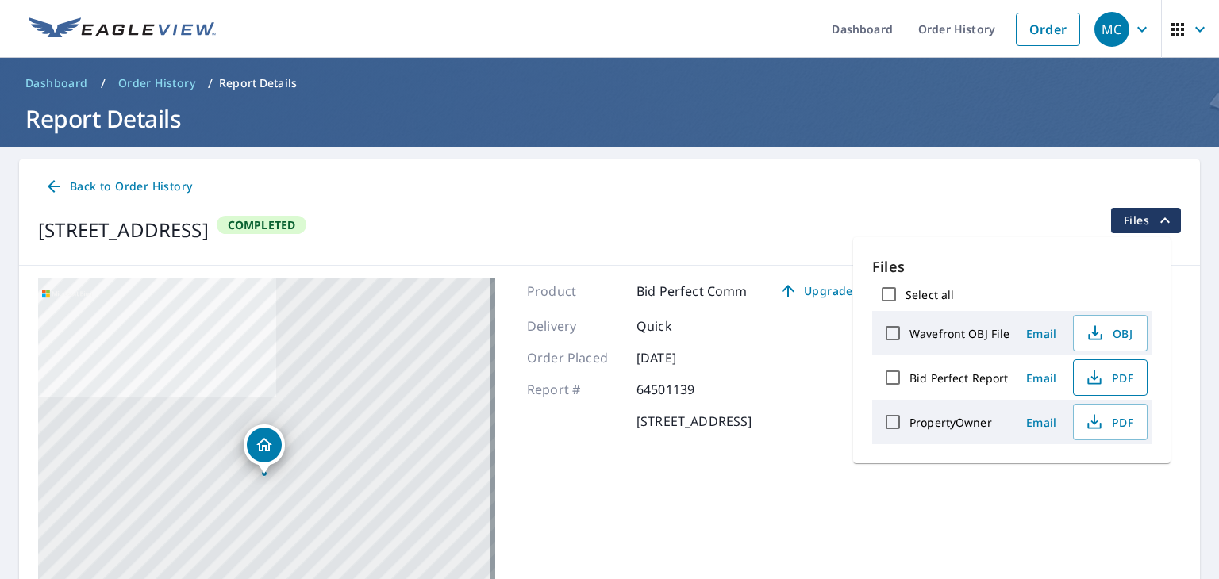
click at [1123, 374] on span "PDF" at bounding box center [1108, 377] width 51 height 19
click at [1114, 331] on span "OBJ" at bounding box center [1108, 333] width 51 height 19
